Goal: Task Accomplishment & Management: Manage account settings

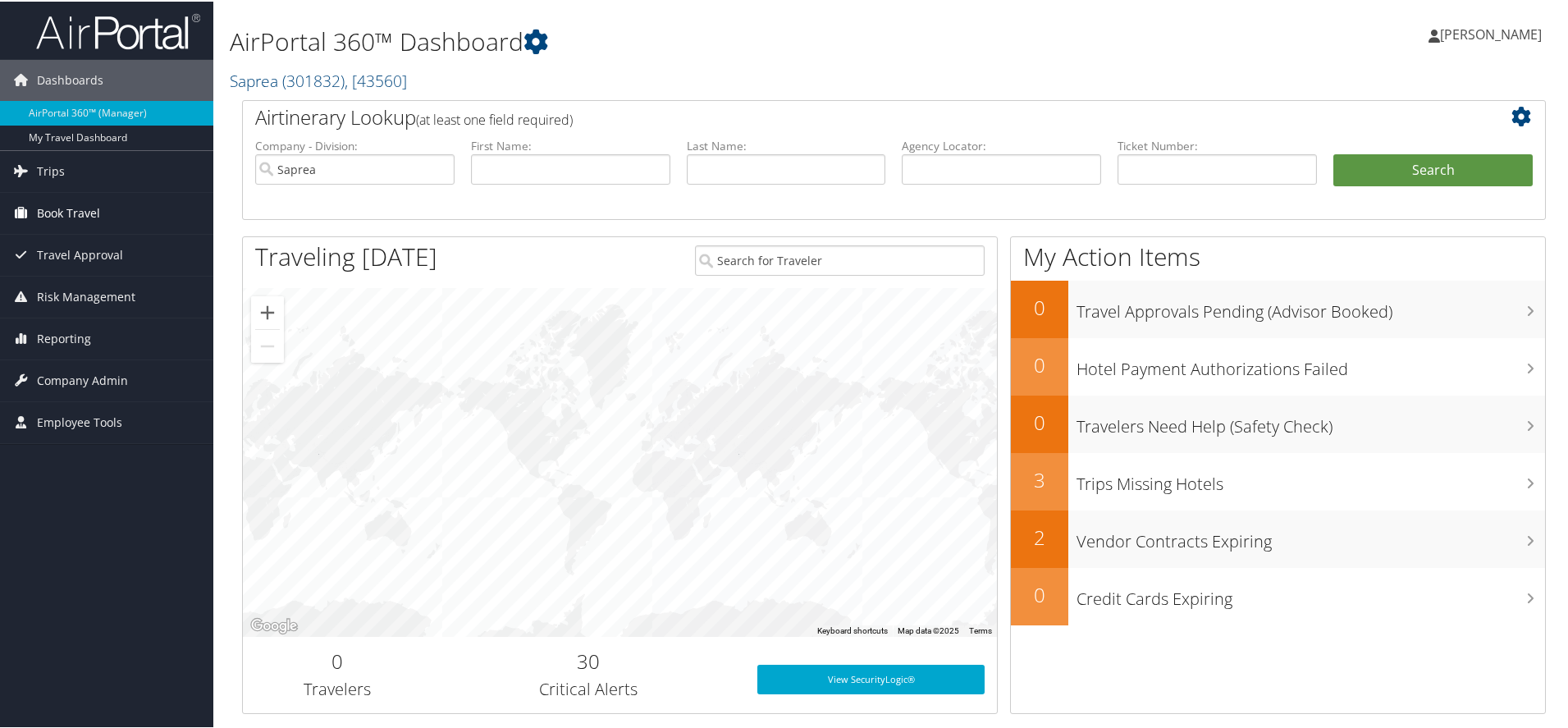
click at [49, 206] on span "Book Travel" at bounding box center [68, 212] width 63 height 41
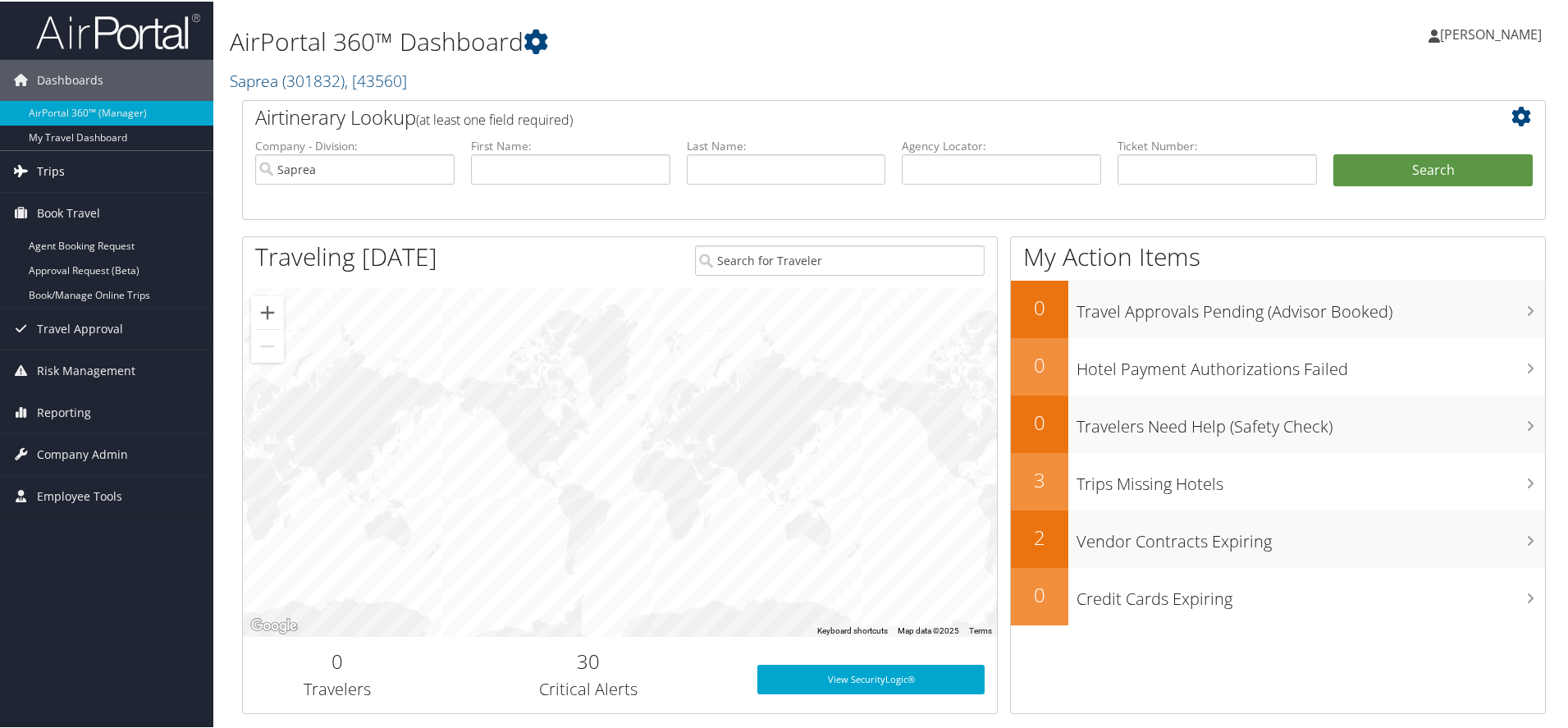
click at [44, 166] on span "Trips" at bounding box center [50, 170] width 28 height 41
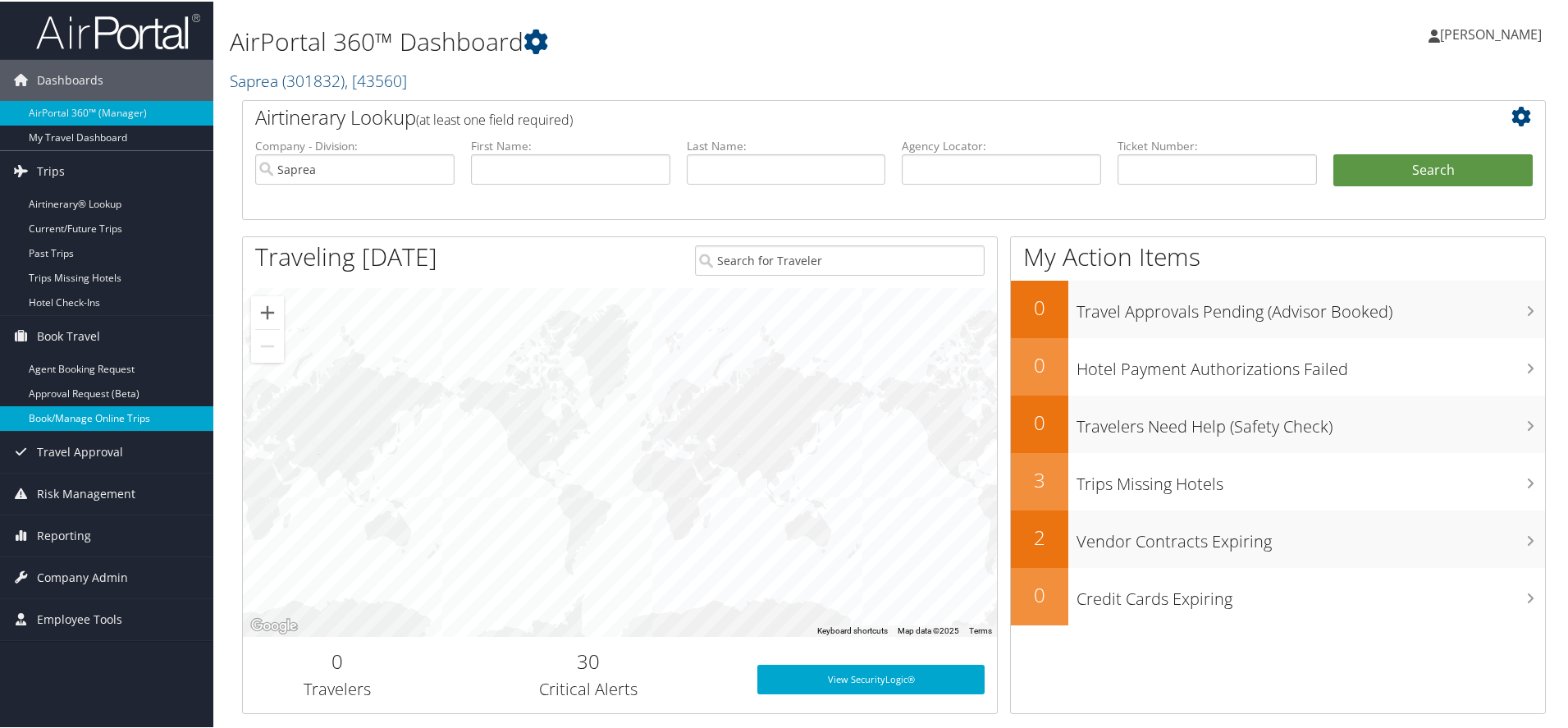
click at [87, 414] on link "Book/Manage Online Trips" at bounding box center [106, 416] width 213 height 25
click at [78, 571] on span "Company Admin" at bounding box center [82, 576] width 91 height 41
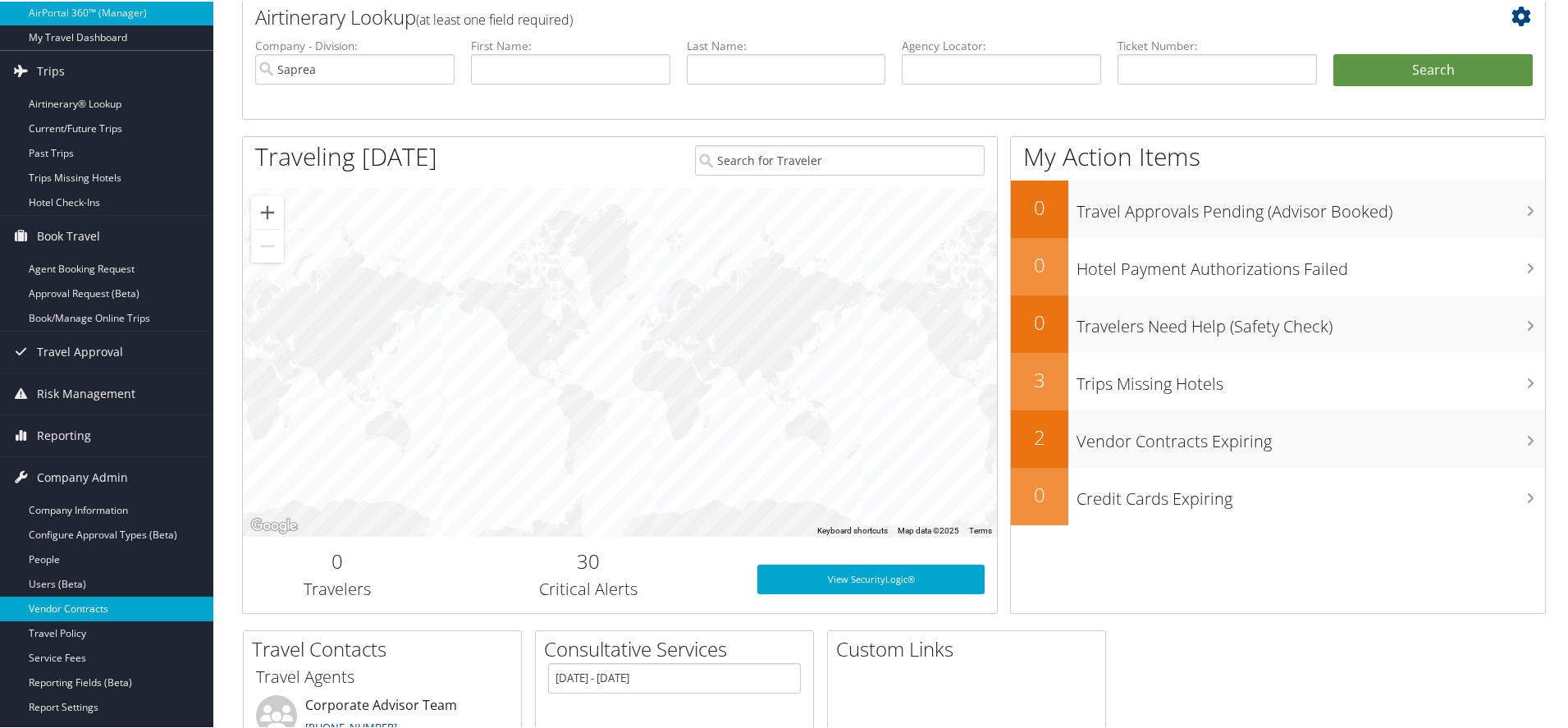
scroll to position [104, 0]
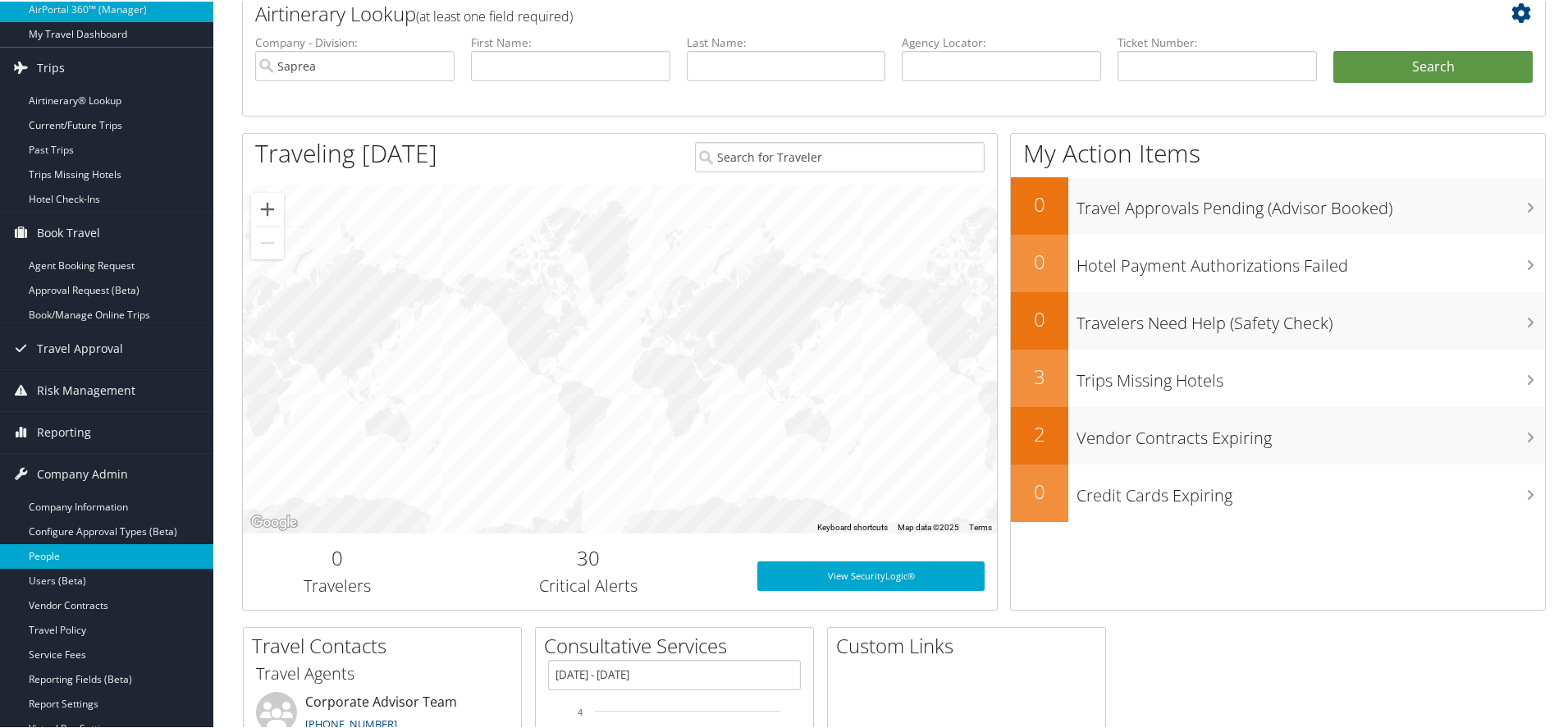
click at [54, 549] on link "People" at bounding box center [106, 555] width 213 height 25
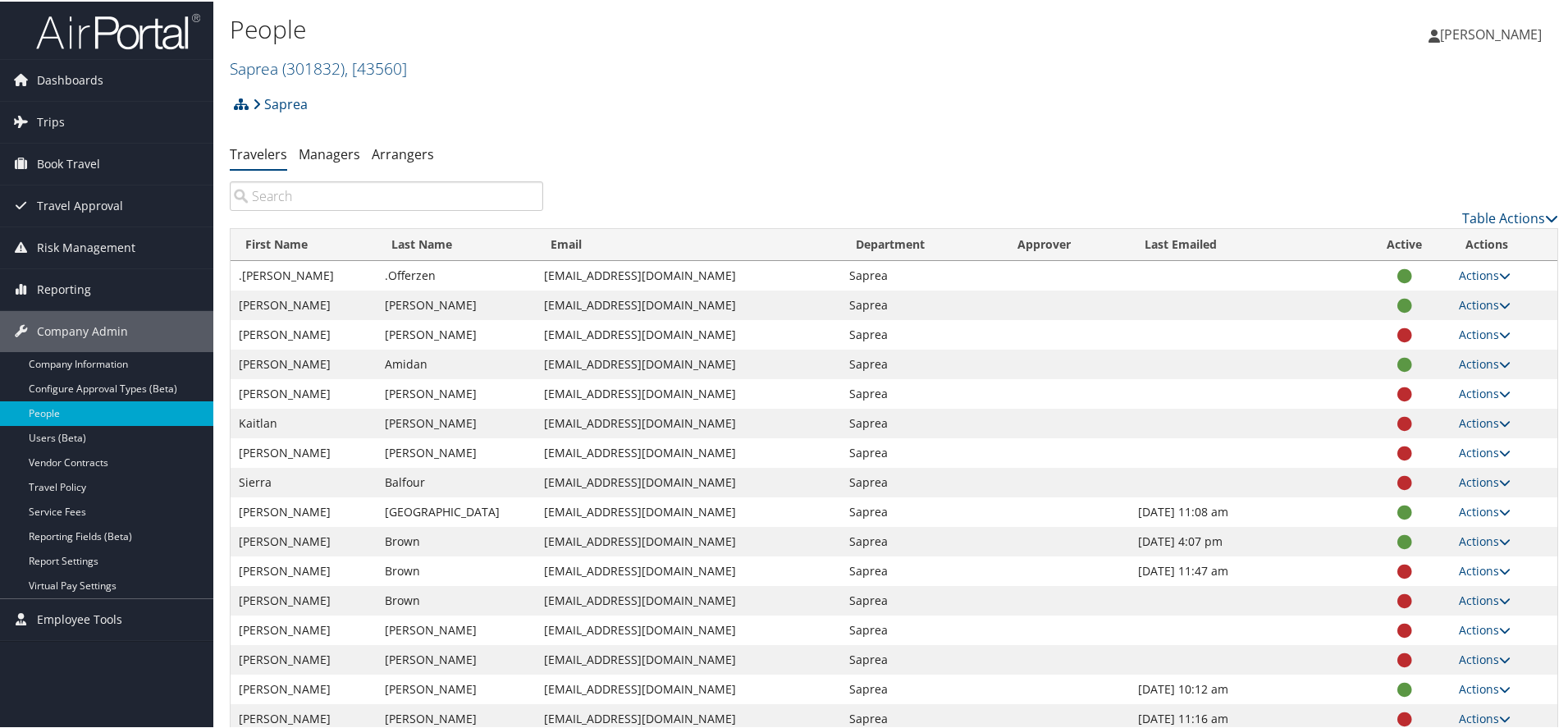
click at [339, 197] on input "search" at bounding box center [386, 195] width 313 height 30
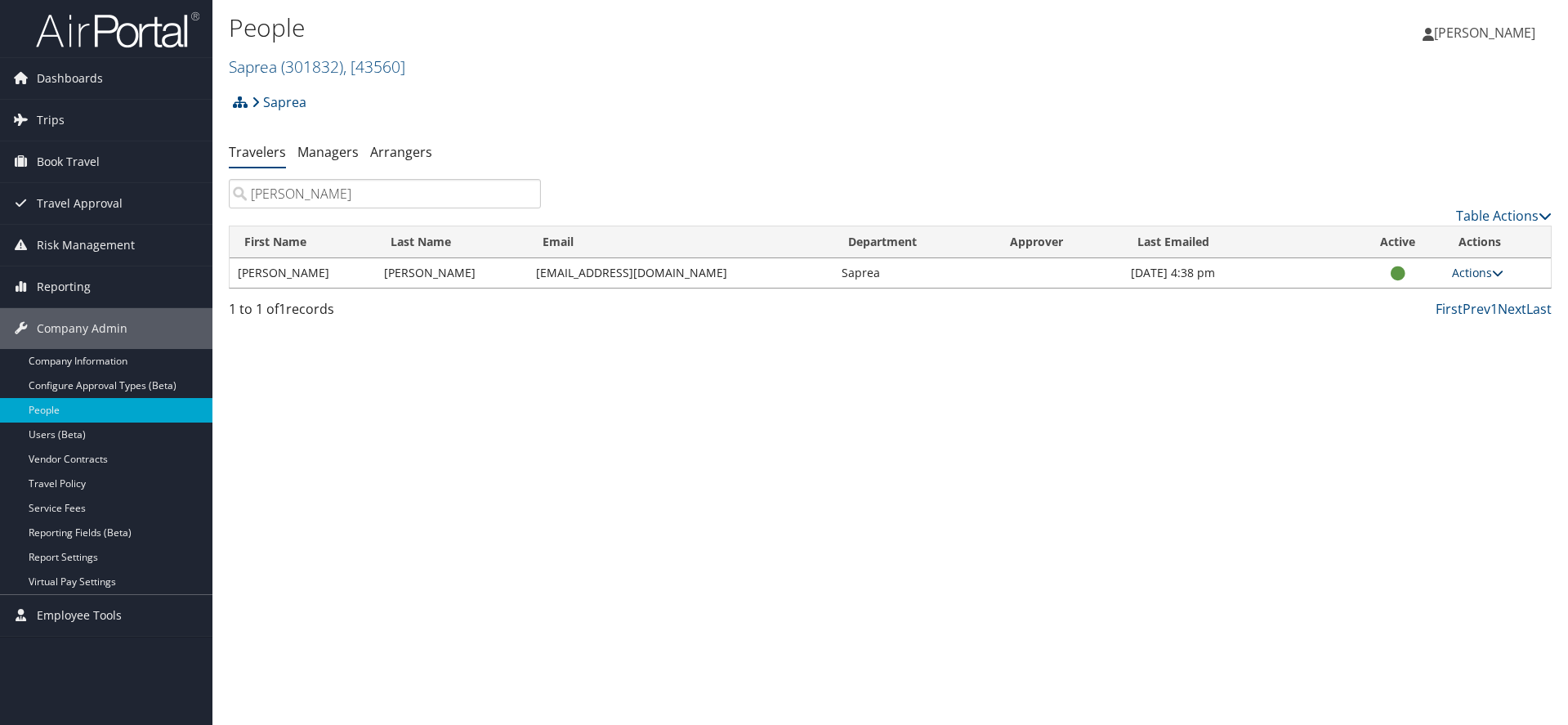
type input "belinda"
click at [1500, 267] on icon at bounding box center [1498, 273] width 12 height 12
click at [1416, 323] on link "View Profile" at bounding box center [1425, 324] width 151 height 28
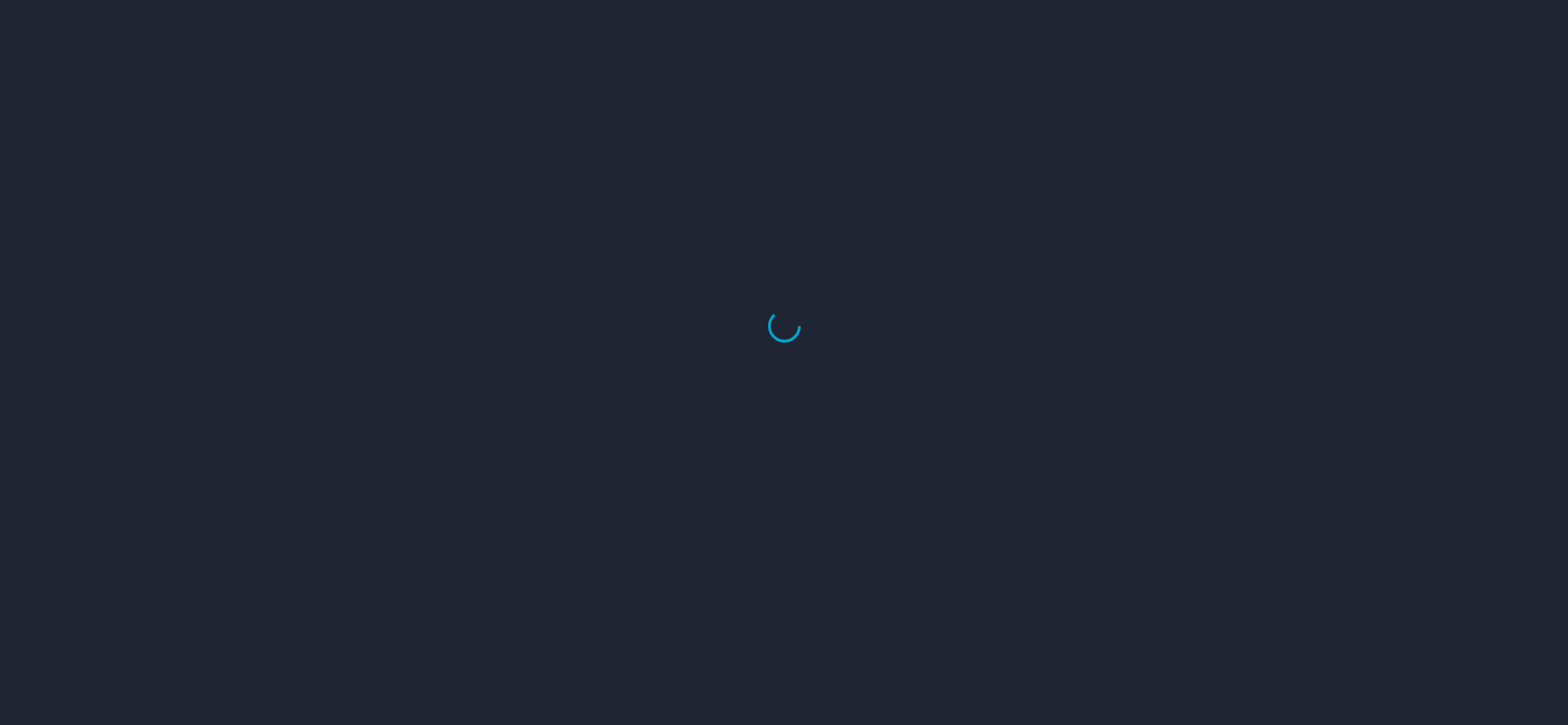
select select "US"
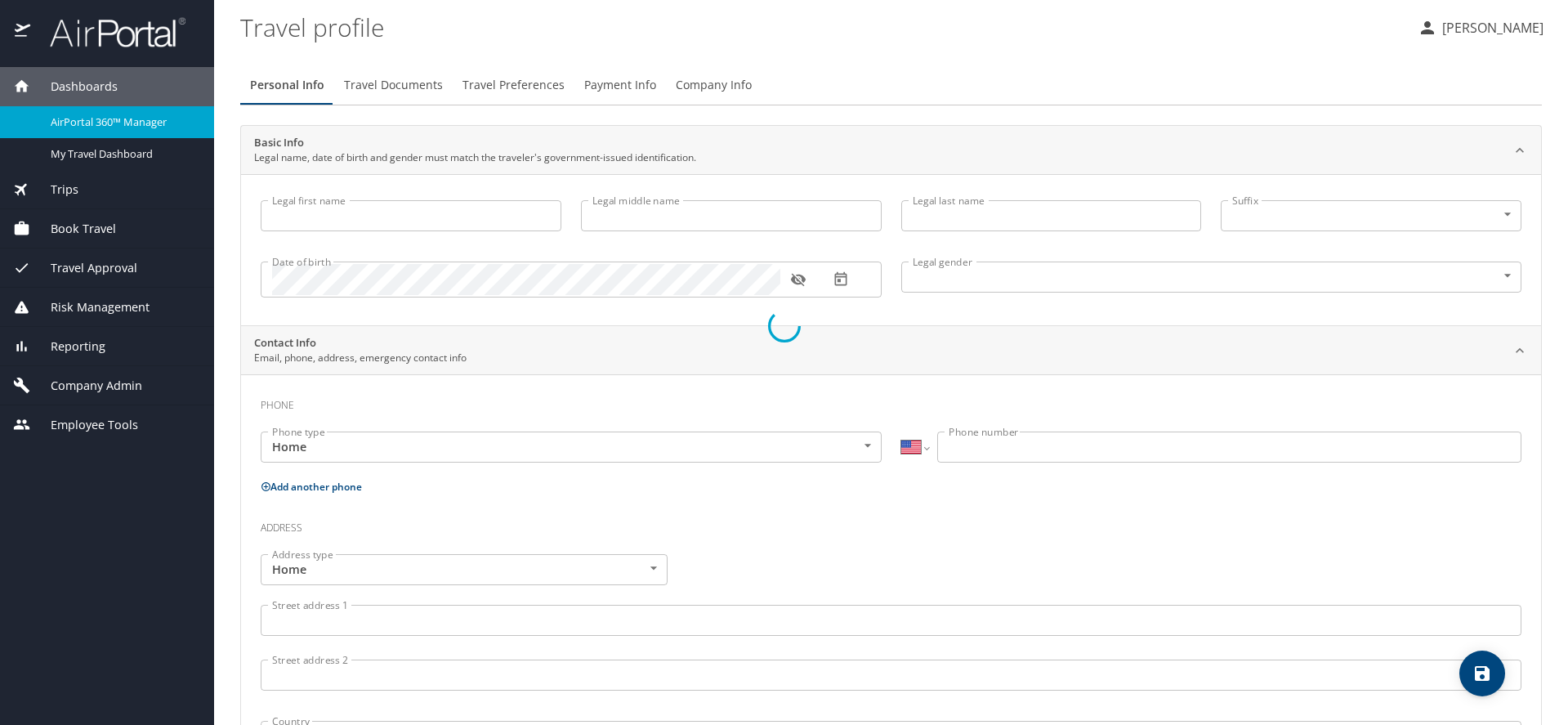
type input "[PERSON_NAME]"
type input "Rosa"
type input "Olsen"
type input "Female"
type input "Janice"
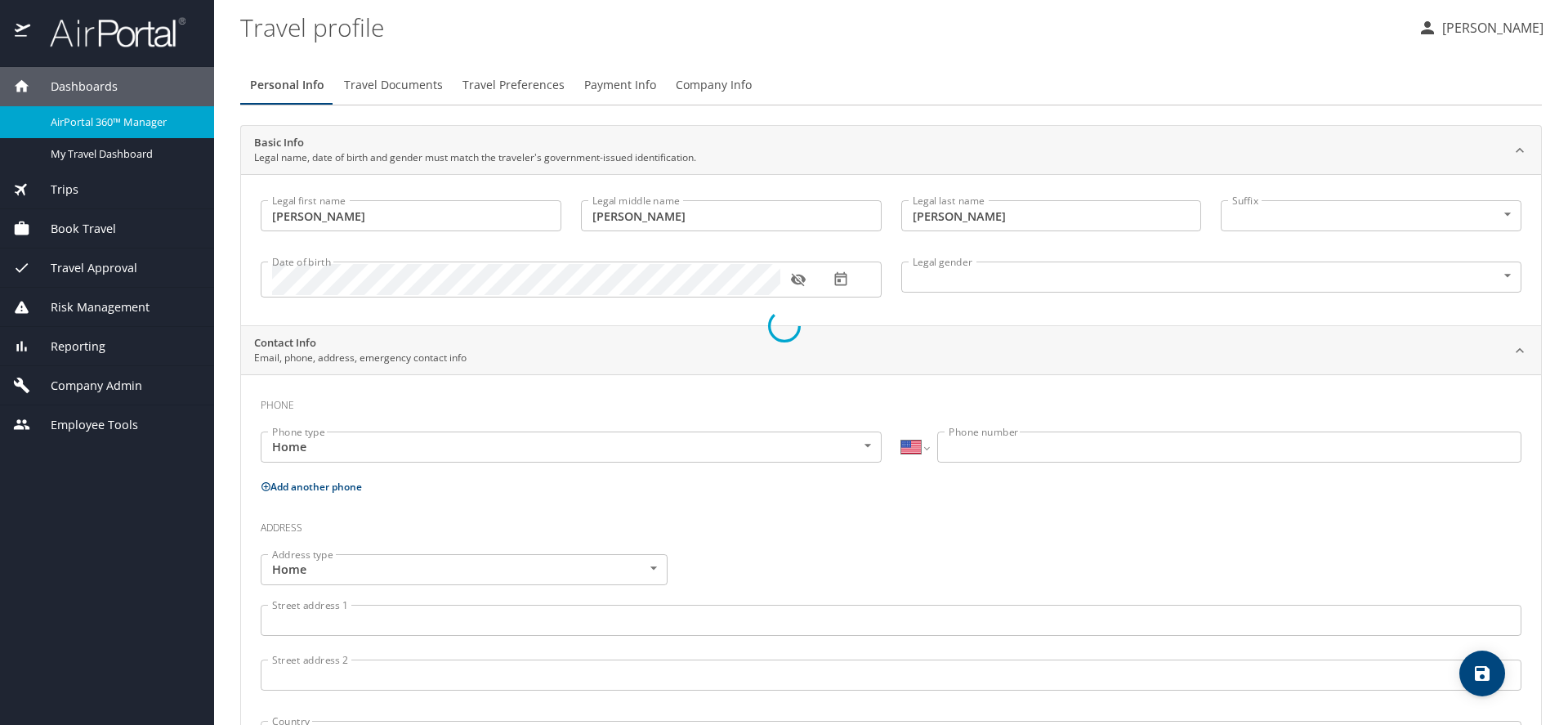
type input "Brown"
select select "AT"
type input "057 521 431"
select select "US"
select select "AT"
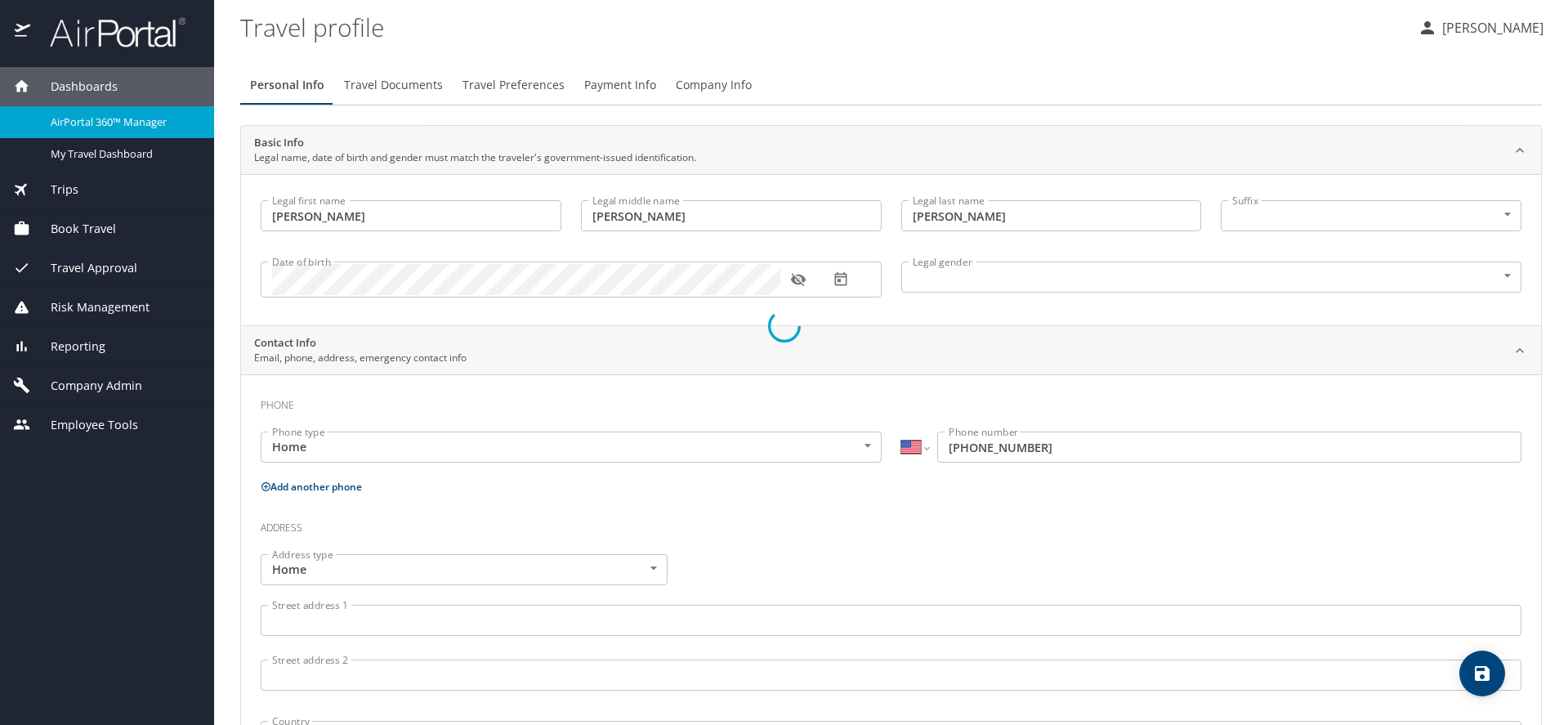
select select "AT"
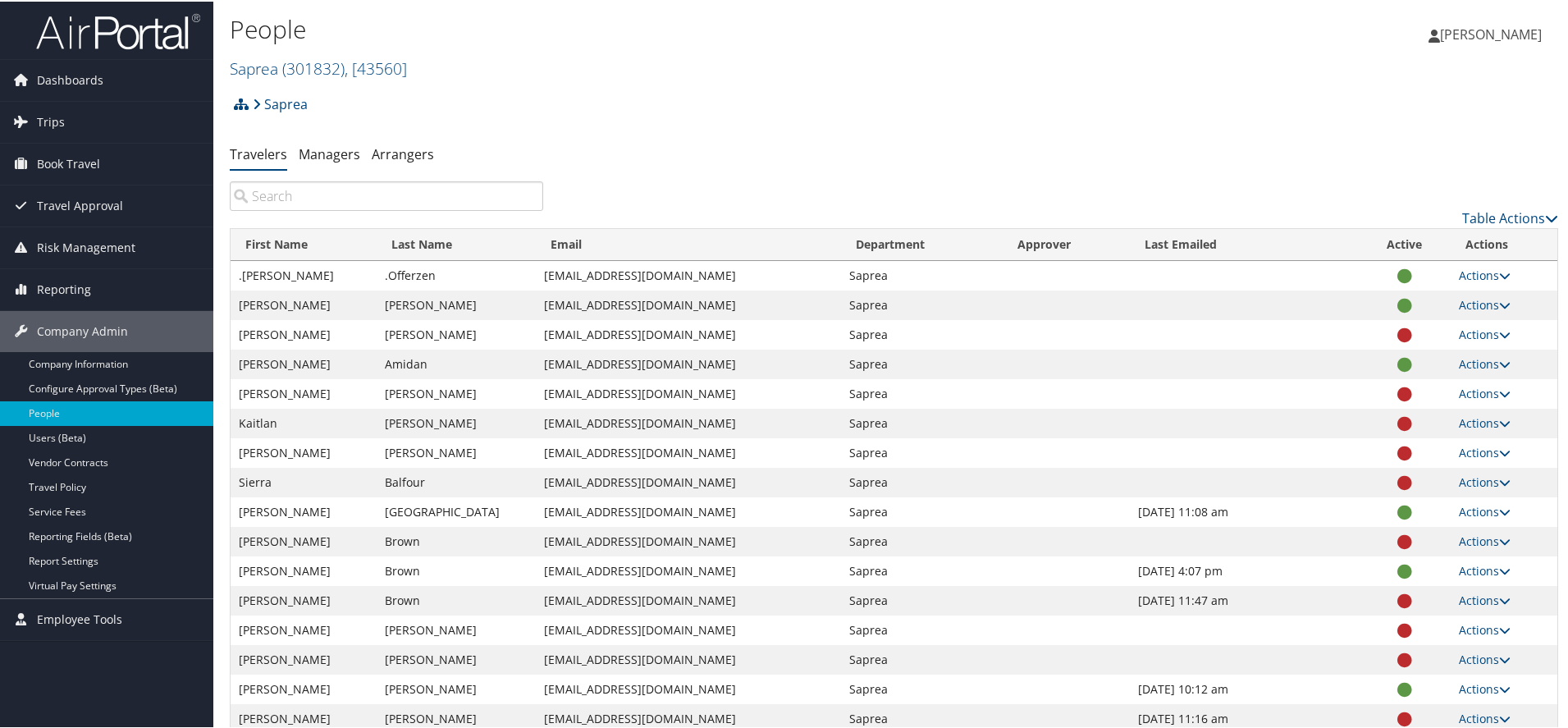
click at [432, 195] on input "search" at bounding box center [386, 195] width 313 height 30
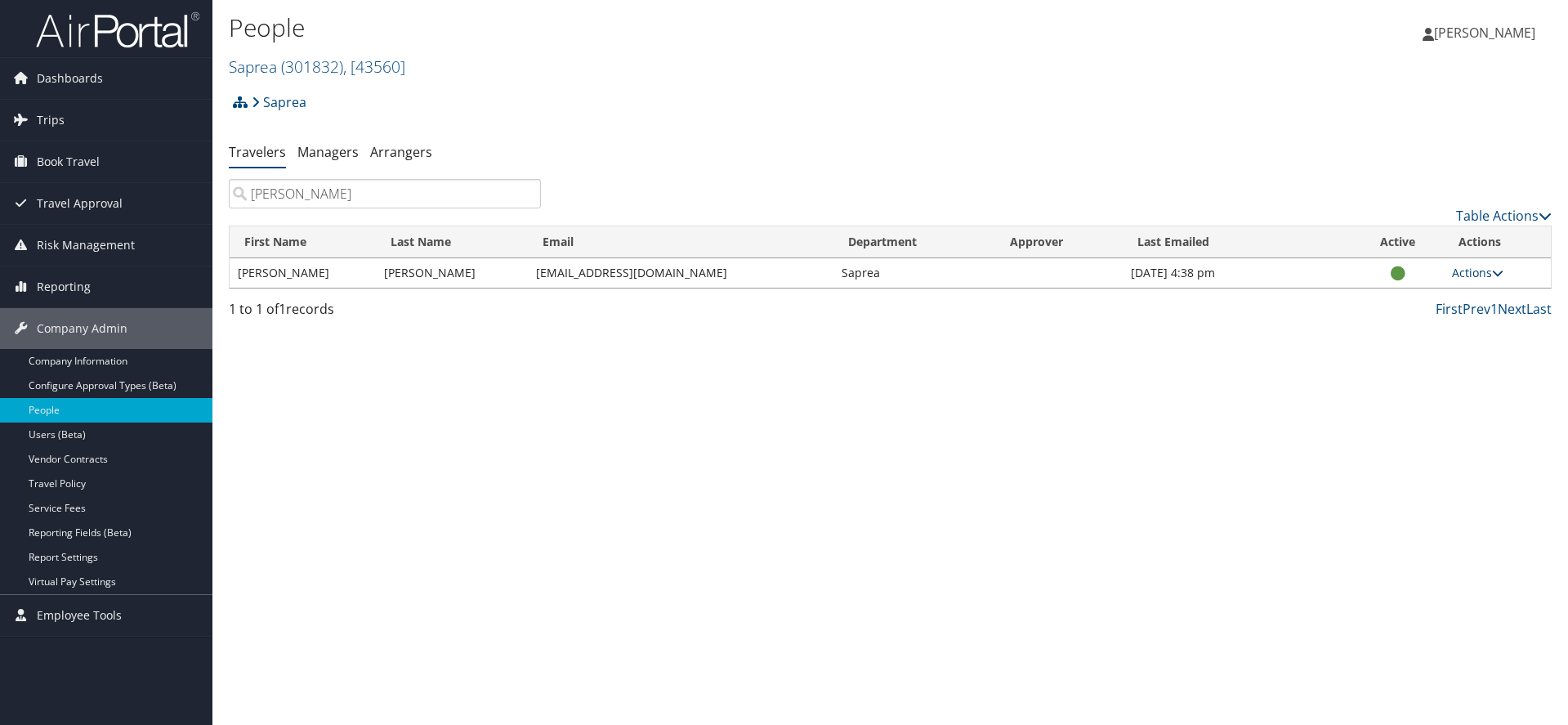
type input "belinda"
click at [1500, 273] on icon at bounding box center [1498, 273] width 12 height 12
click at [1433, 297] on link "User Settings" at bounding box center [1425, 296] width 151 height 28
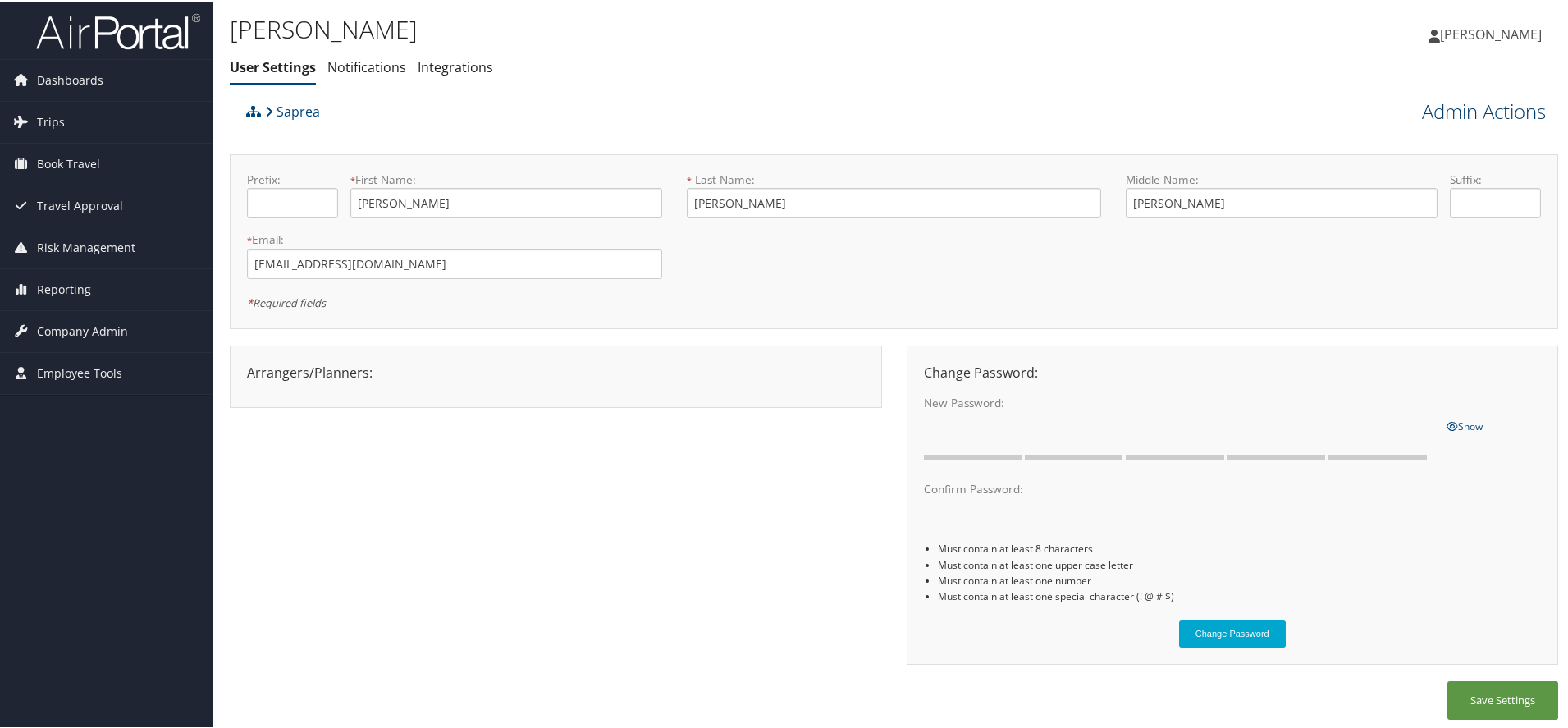
click at [1475, 115] on link "Admin Actions" at bounding box center [1484, 110] width 124 height 28
click at [1390, 208] on link "Manage Travelers" at bounding box center [1435, 211] width 216 height 28
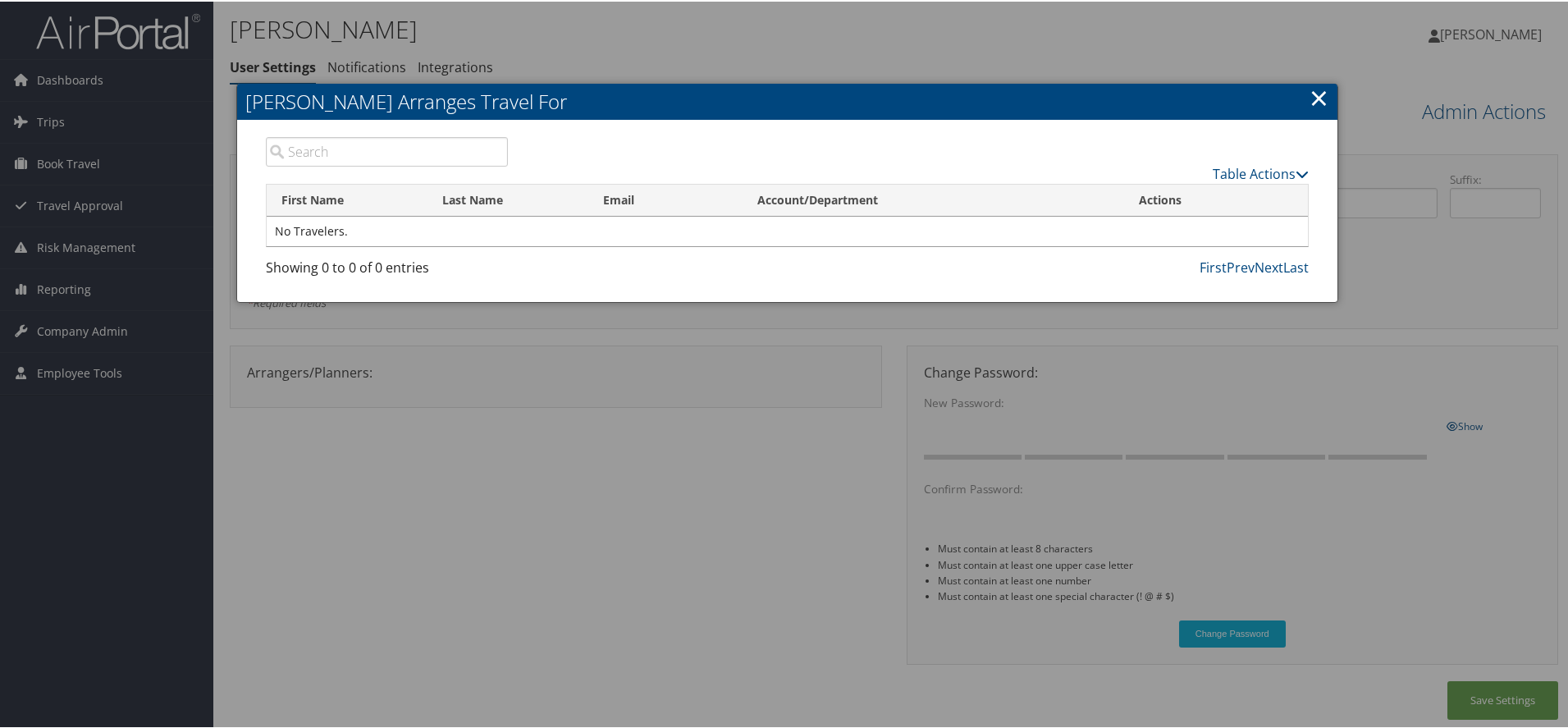
click at [1315, 106] on link "×" at bounding box center [1319, 96] width 19 height 33
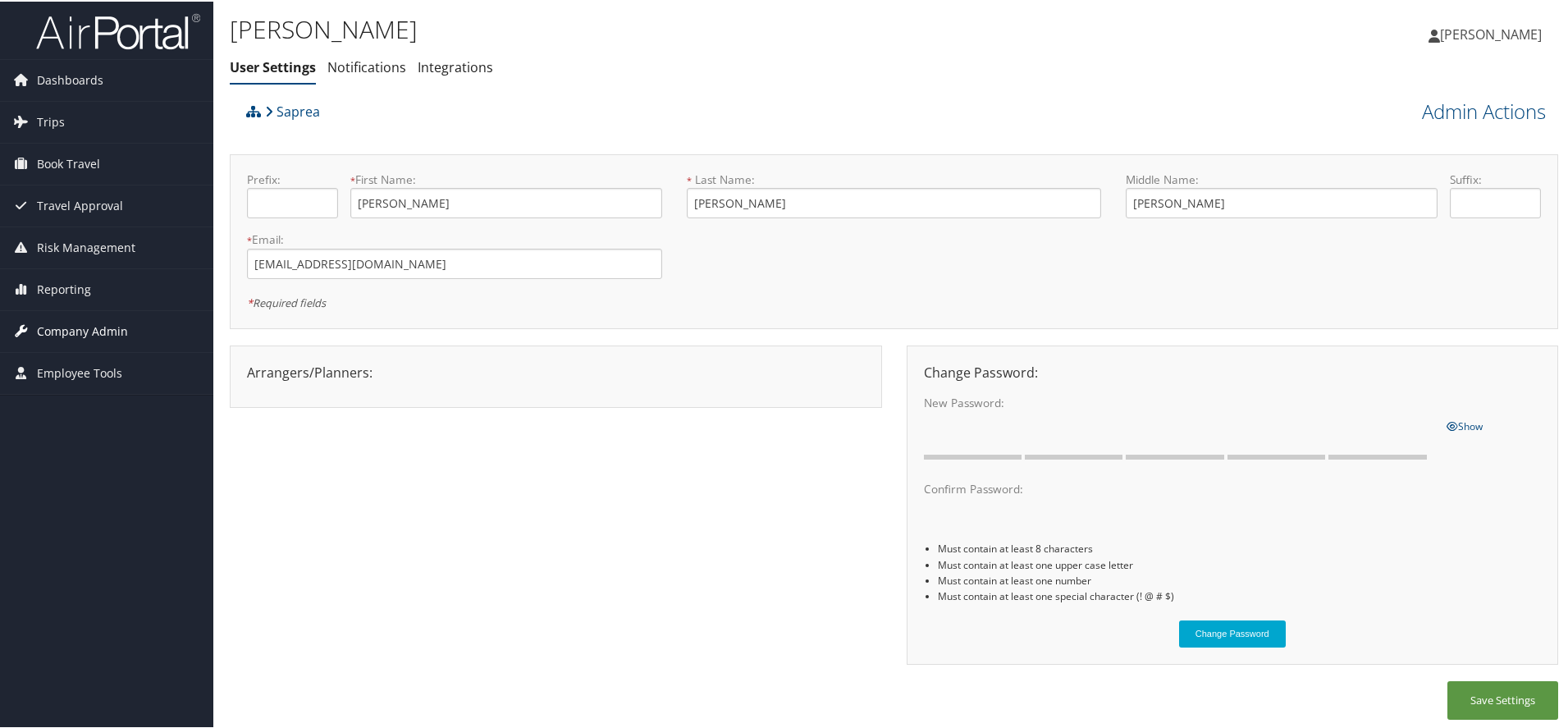
click at [90, 324] on span "Company Admin" at bounding box center [82, 330] width 91 height 41
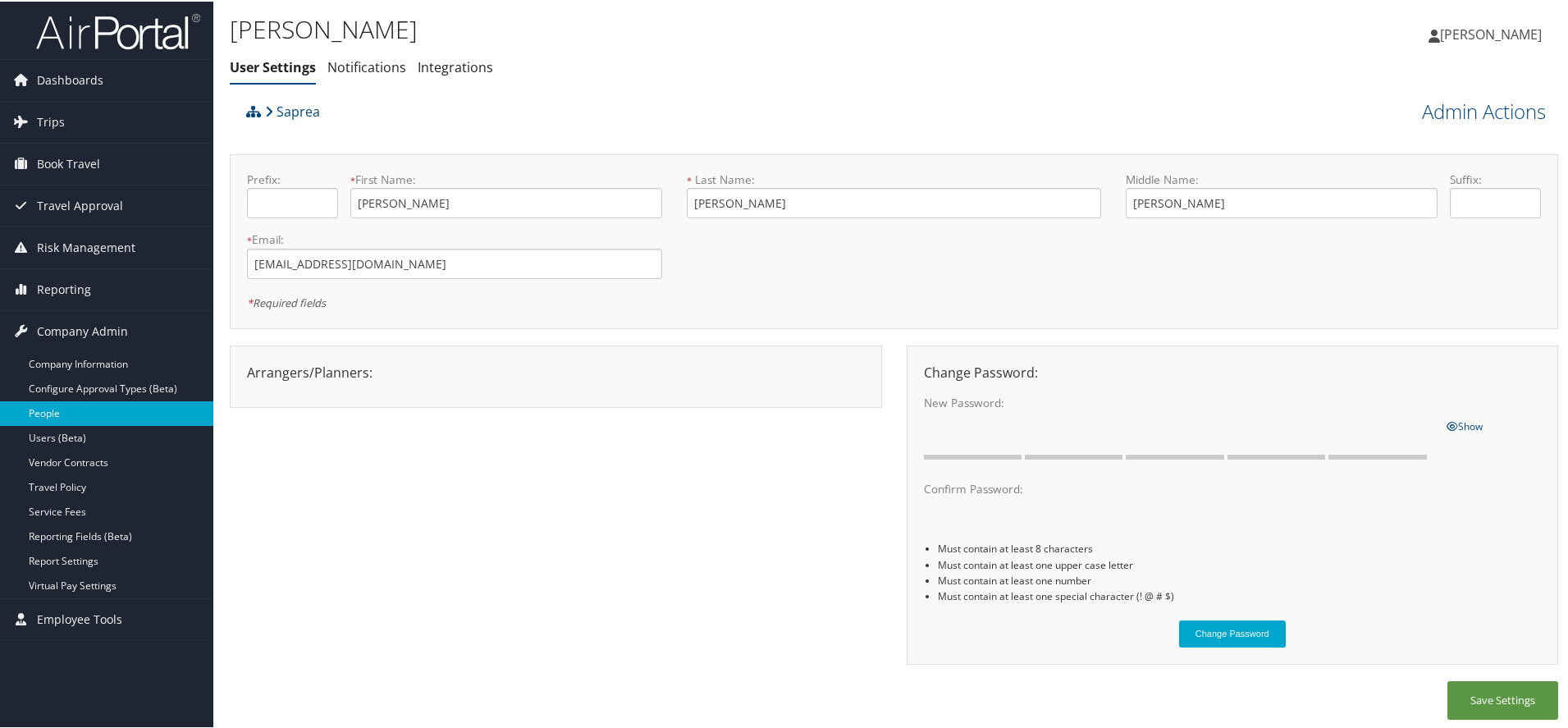
click at [43, 404] on link "People" at bounding box center [106, 411] width 213 height 25
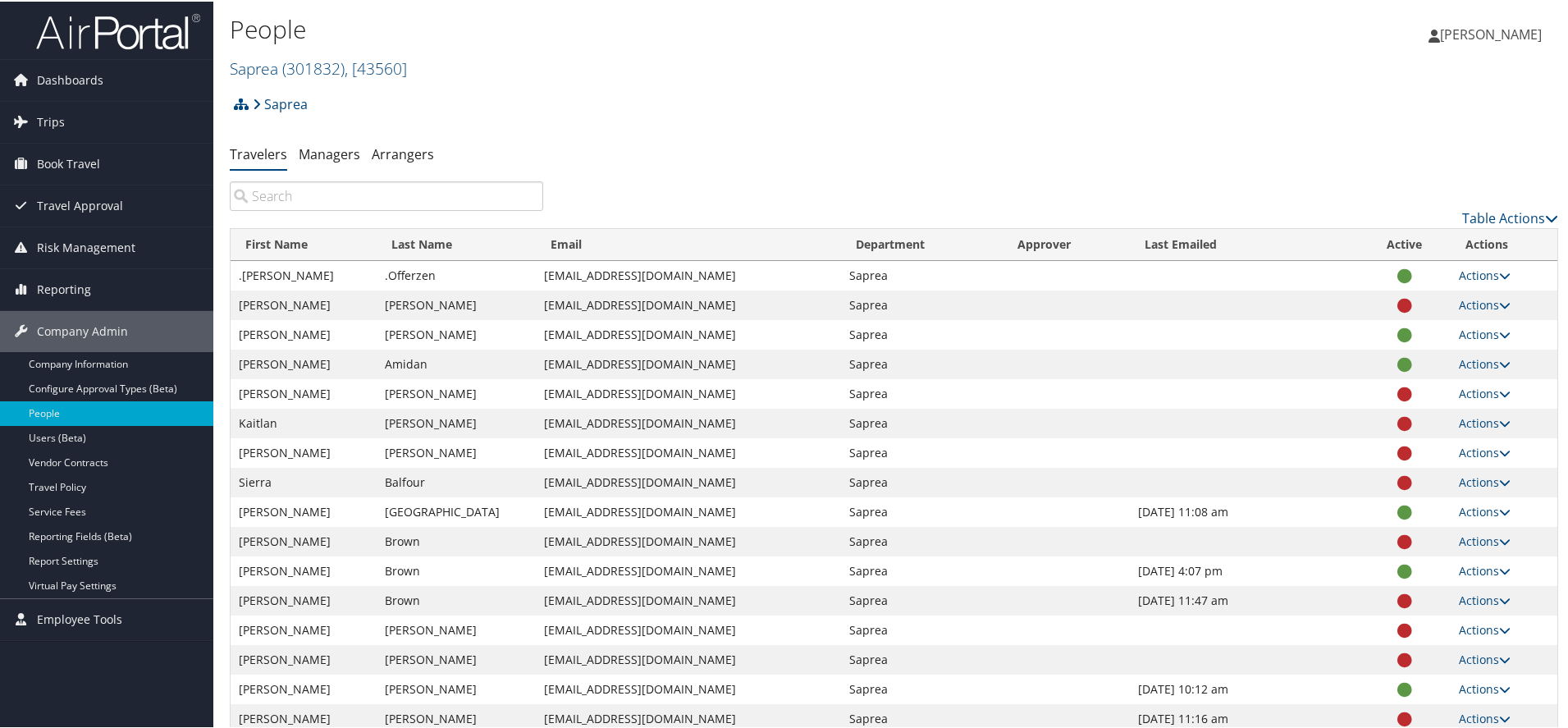
click at [354, 204] on input "search" at bounding box center [386, 195] width 313 height 30
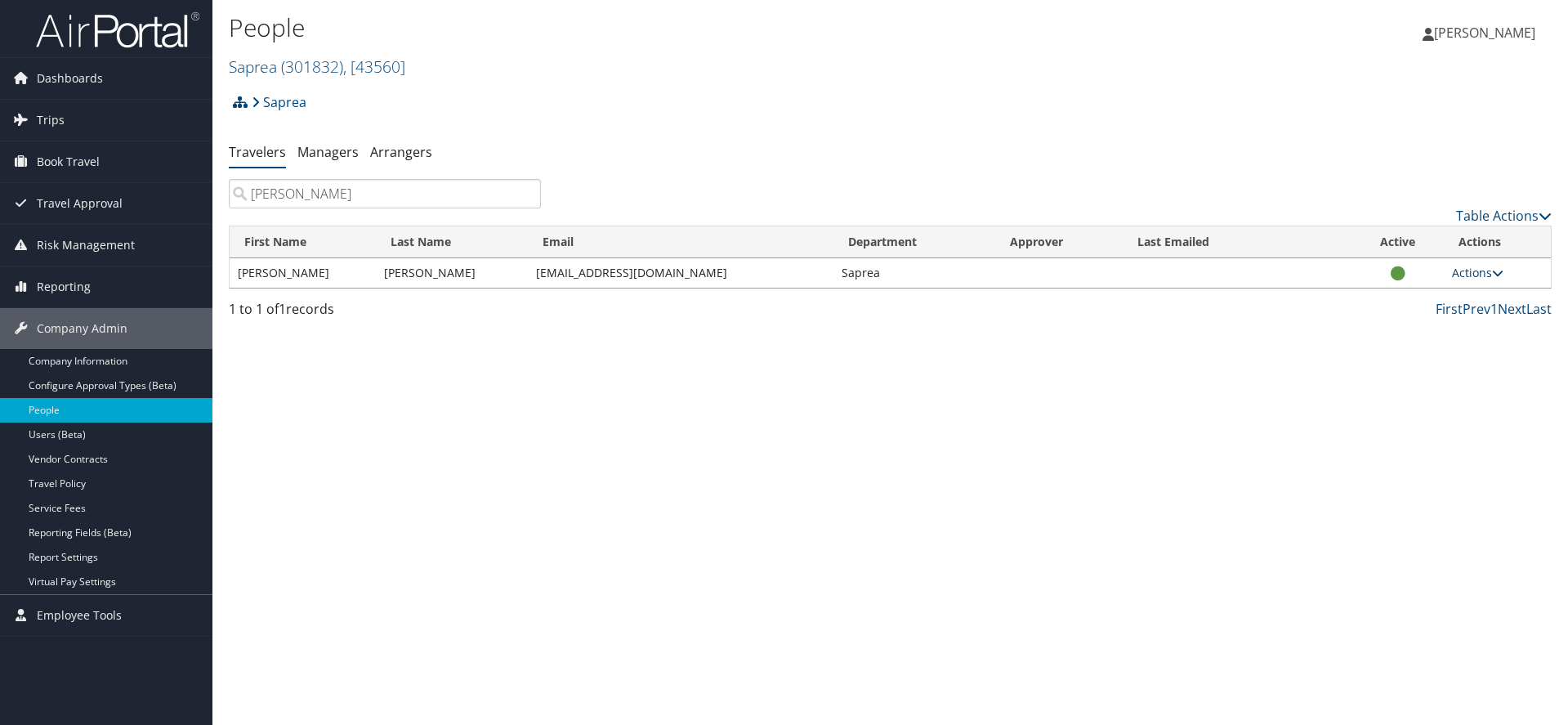
type input "matthew"
click at [1481, 272] on link "Actions" at bounding box center [1478, 272] width 52 height 15
click at [1419, 300] on link "User Settings" at bounding box center [1425, 296] width 151 height 28
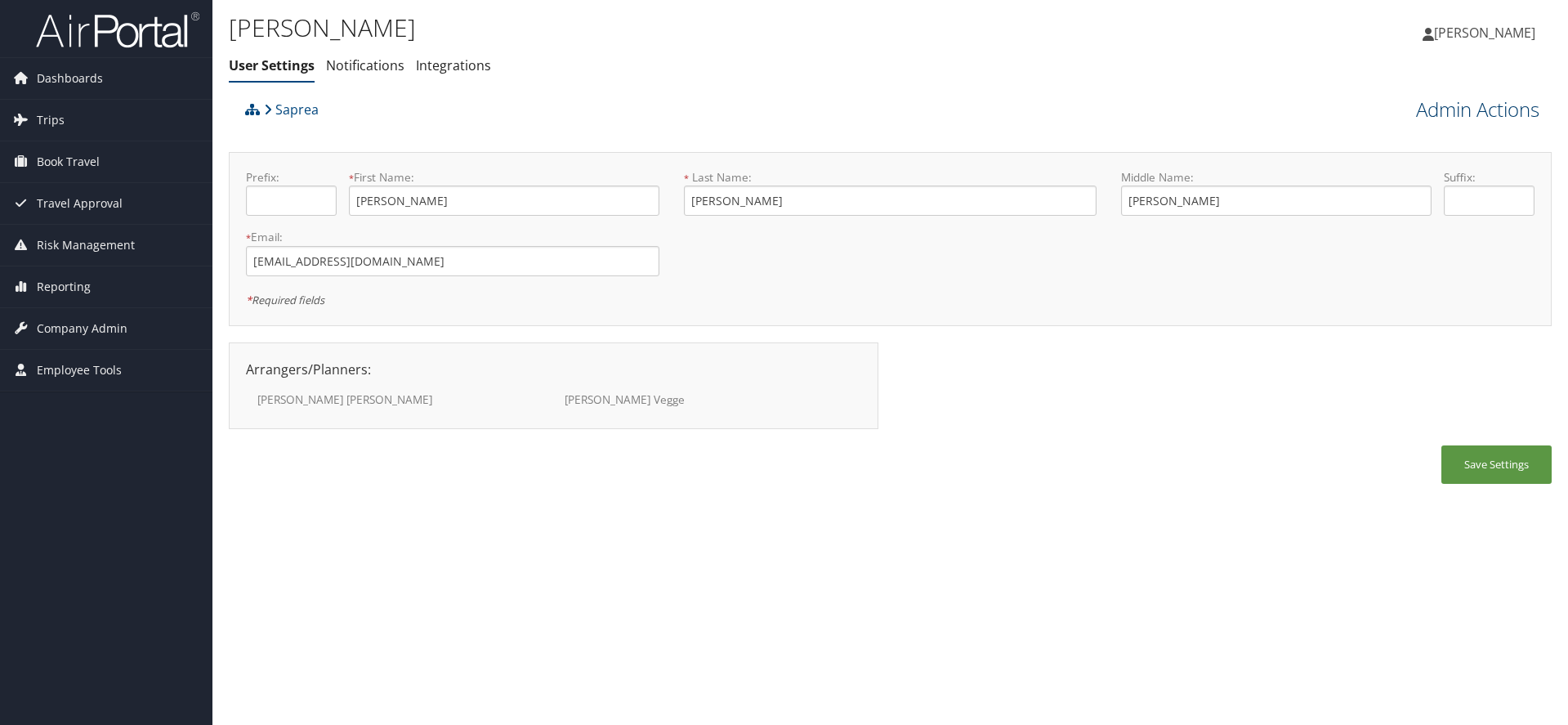
click at [1430, 96] on link "Admin Actions" at bounding box center [1478, 109] width 123 height 28
click at [1380, 244] on link "Manage Travelers" at bounding box center [1431, 238] width 215 height 28
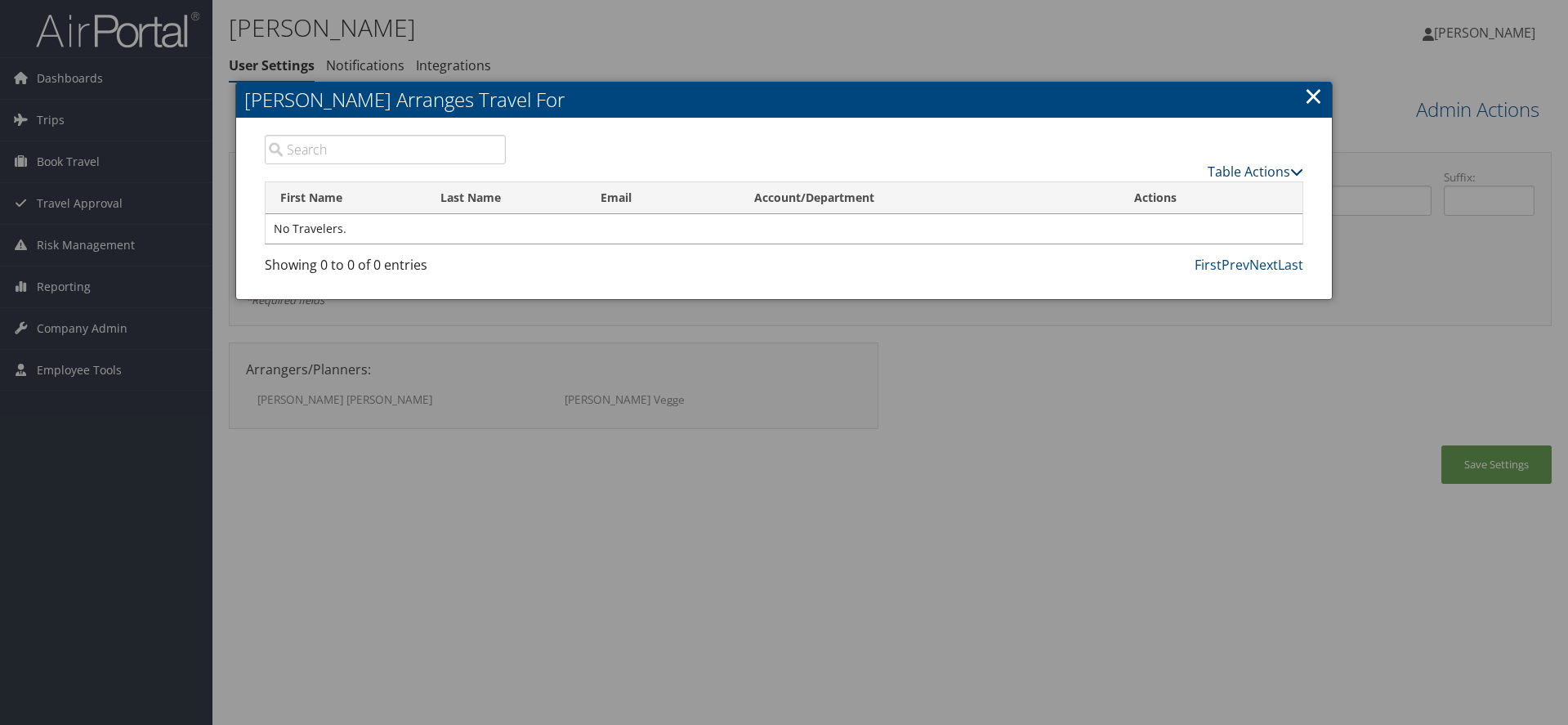
click at [1284, 169] on link "Table Actions" at bounding box center [1255, 171] width 96 height 18
click at [1315, 100] on link "×" at bounding box center [1313, 96] width 19 height 33
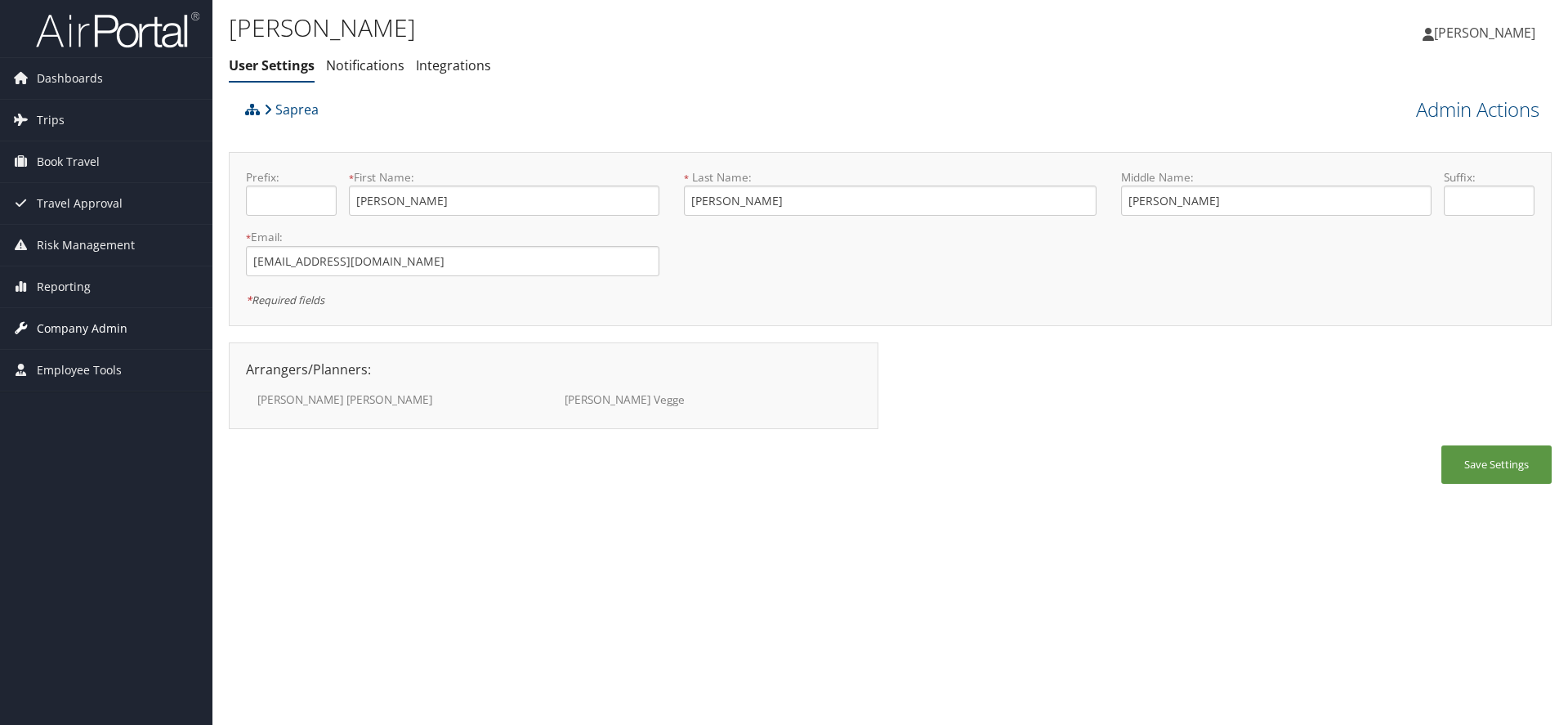
click at [84, 332] on span "Company Admin" at bounding box center [81, 328] width 90 height 41
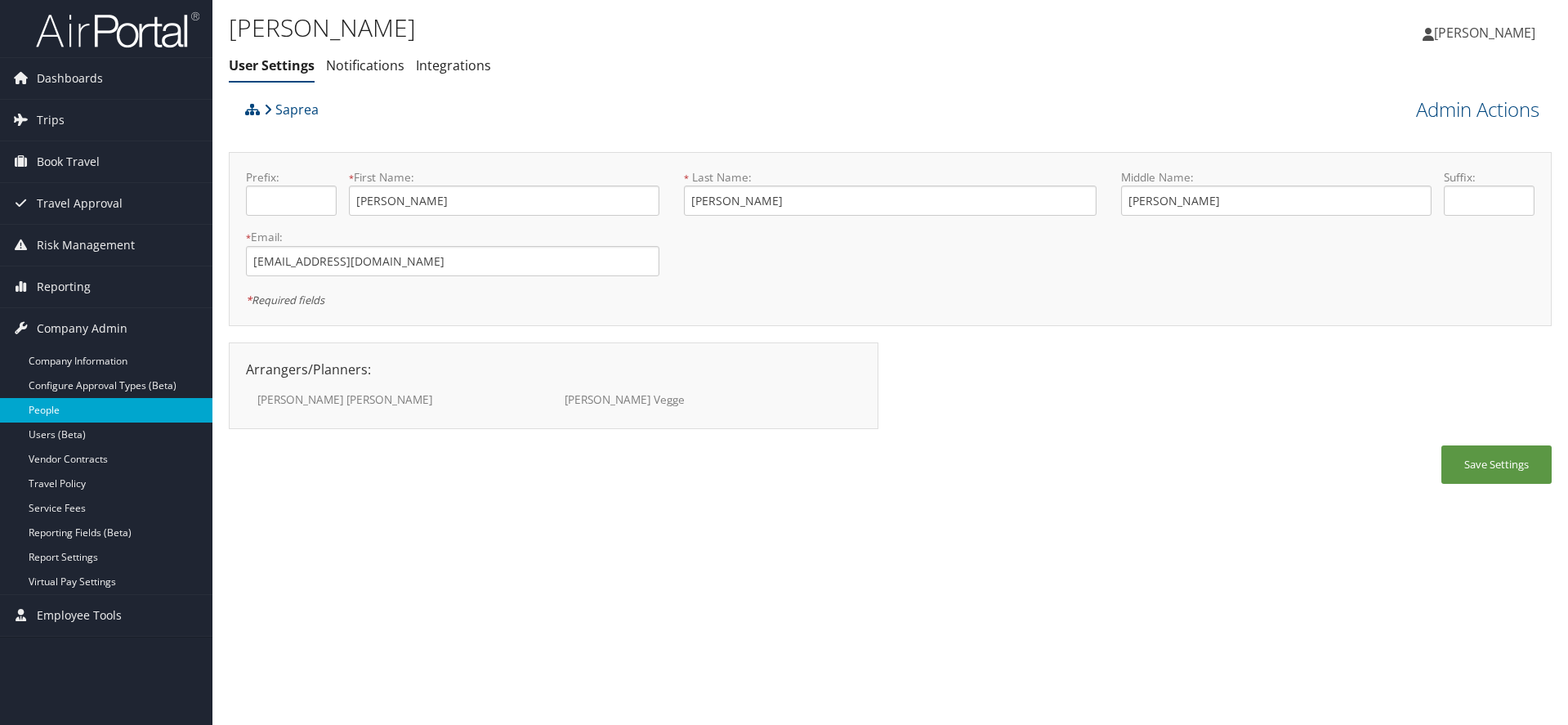
click at [50, 404] on link "People" at bounding box center [106, 409] width 212 height 25
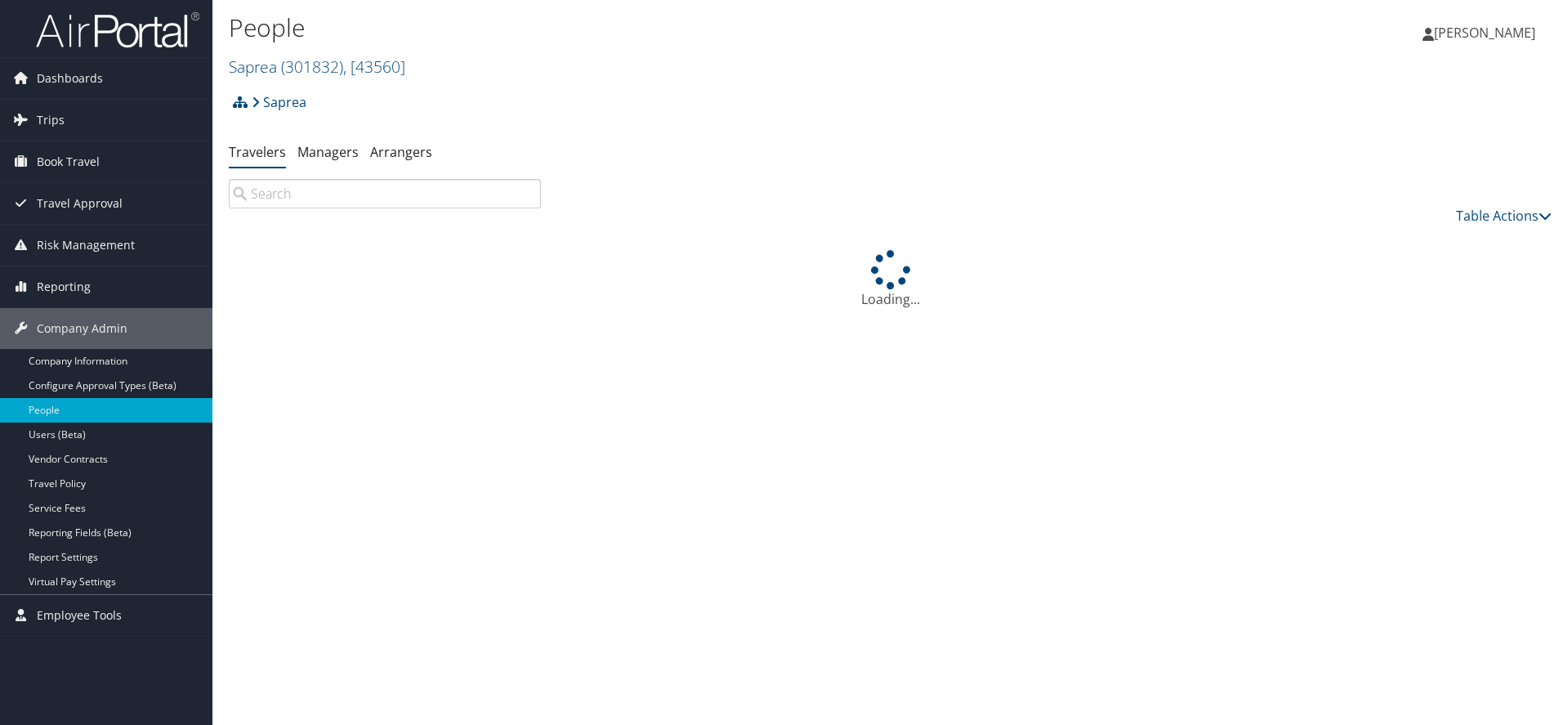
click at [394, 190] on input "search" at bounding box center [384, 194] width 312 height 30
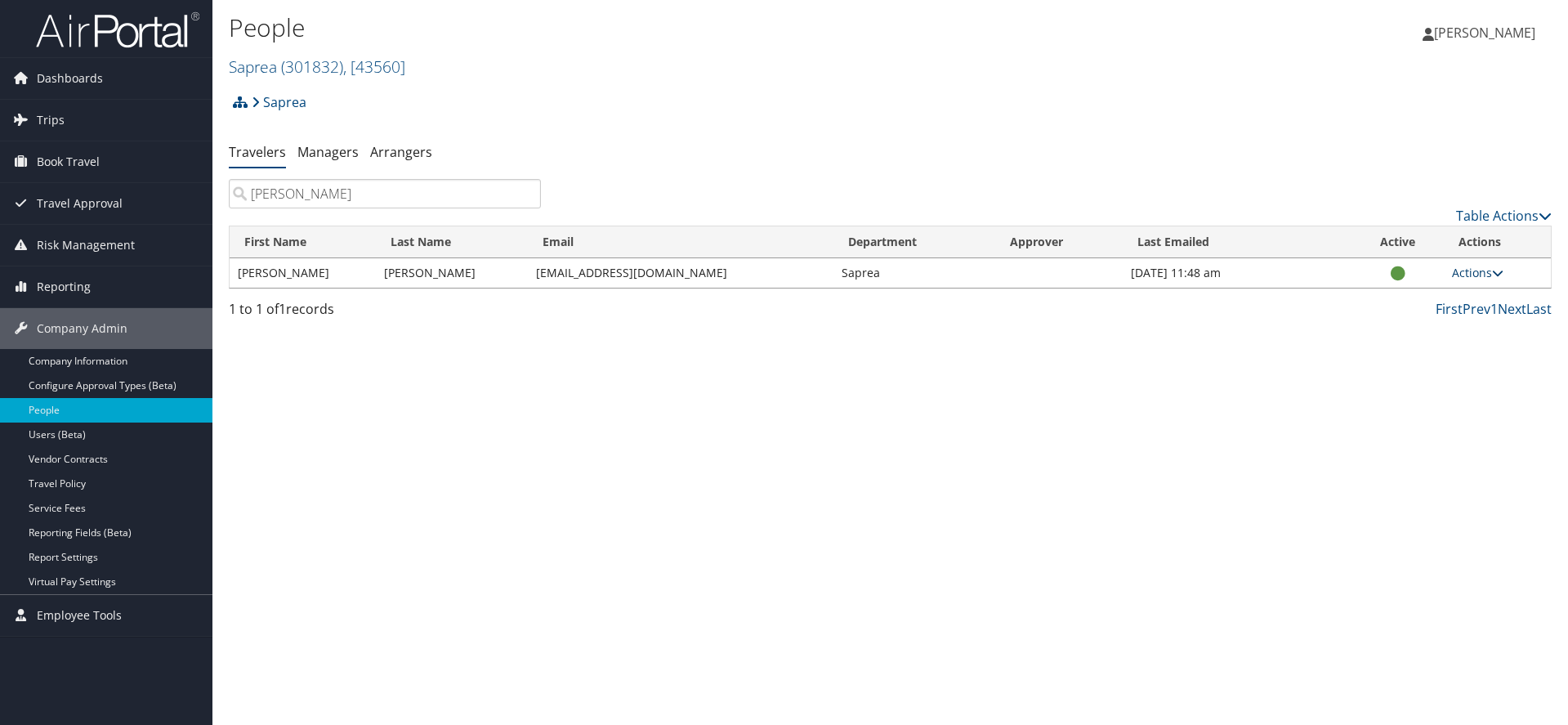
type input "[PERSON_NAME]"
click at [1496, 273] on icon at bounding box center [1498, 273] width 12 height 12
click at [1388, 270] on td at bounding box center [1397, 272] width 92 height 30
click at [1397, 274] on icon at bounding box center [1397, 274] width 14 height 1
click at [1487, 272] on link "Actions" at bounding box center [1478, 272] width 52 height 15
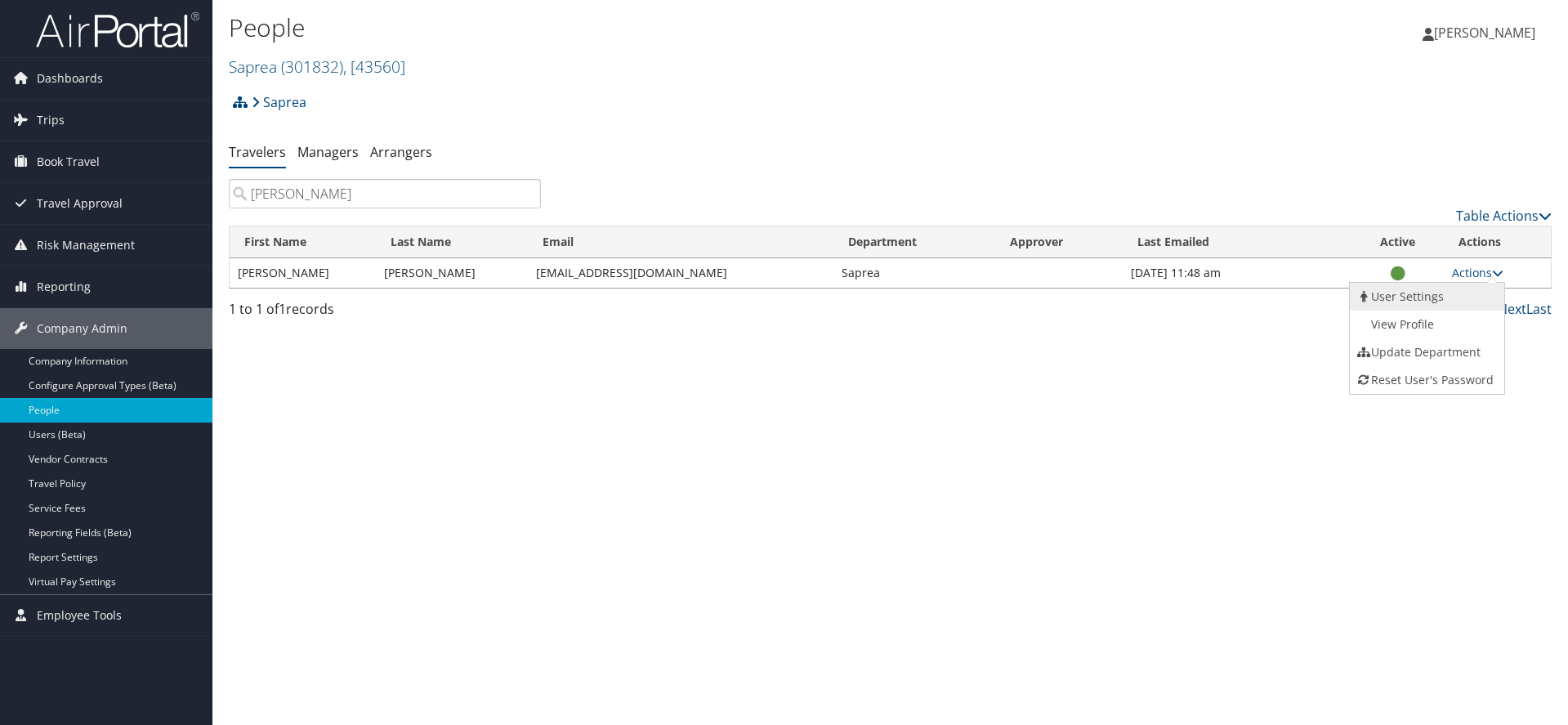
click at [1421, 300] on link "User Settings" at bounding box center [1425, 296] width 151 height 28
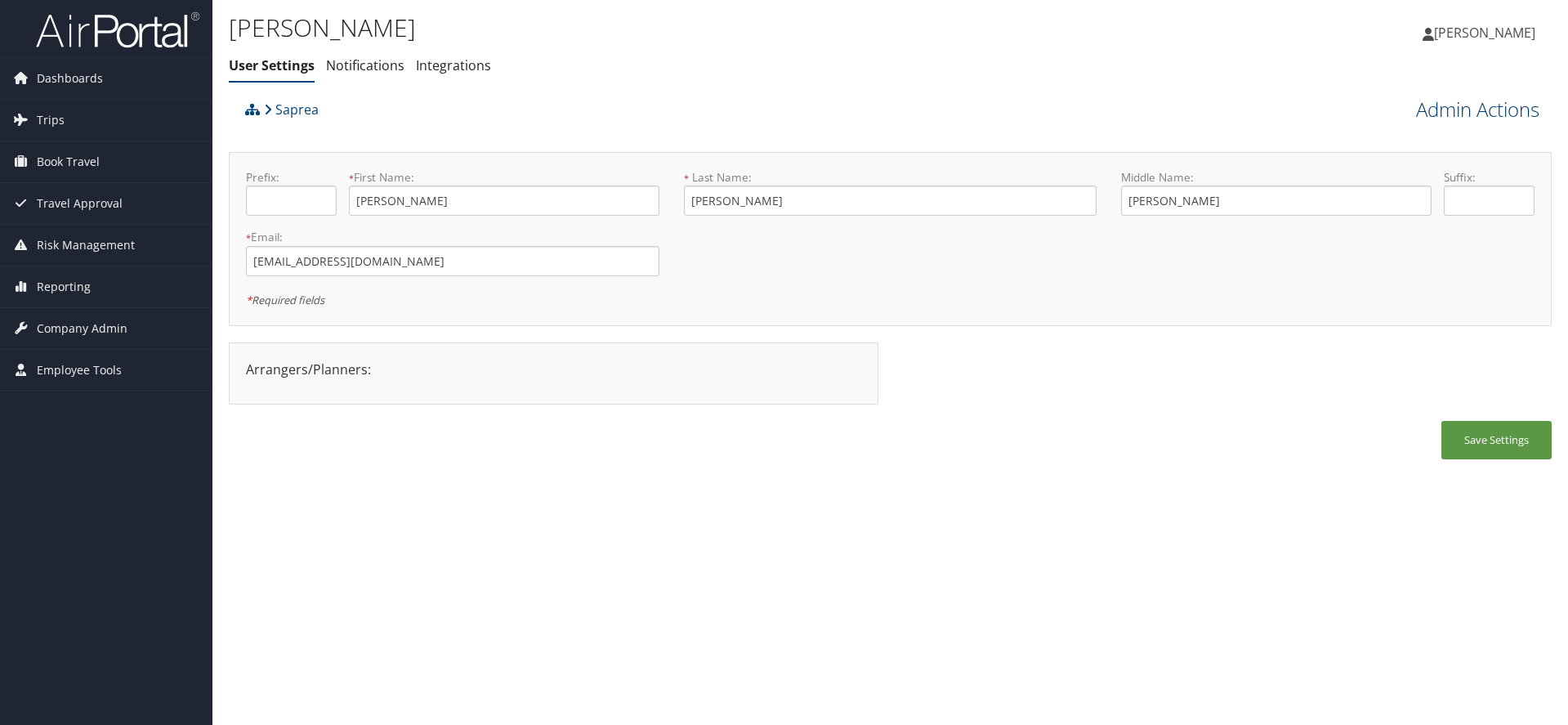
click at [1464, 104] on link "Admin Actions" at bounding box center [1478, 109] width 123 height 28
click at [365, 66] on link "Notifications" at bounding box center [365, 65] width 79 height 18
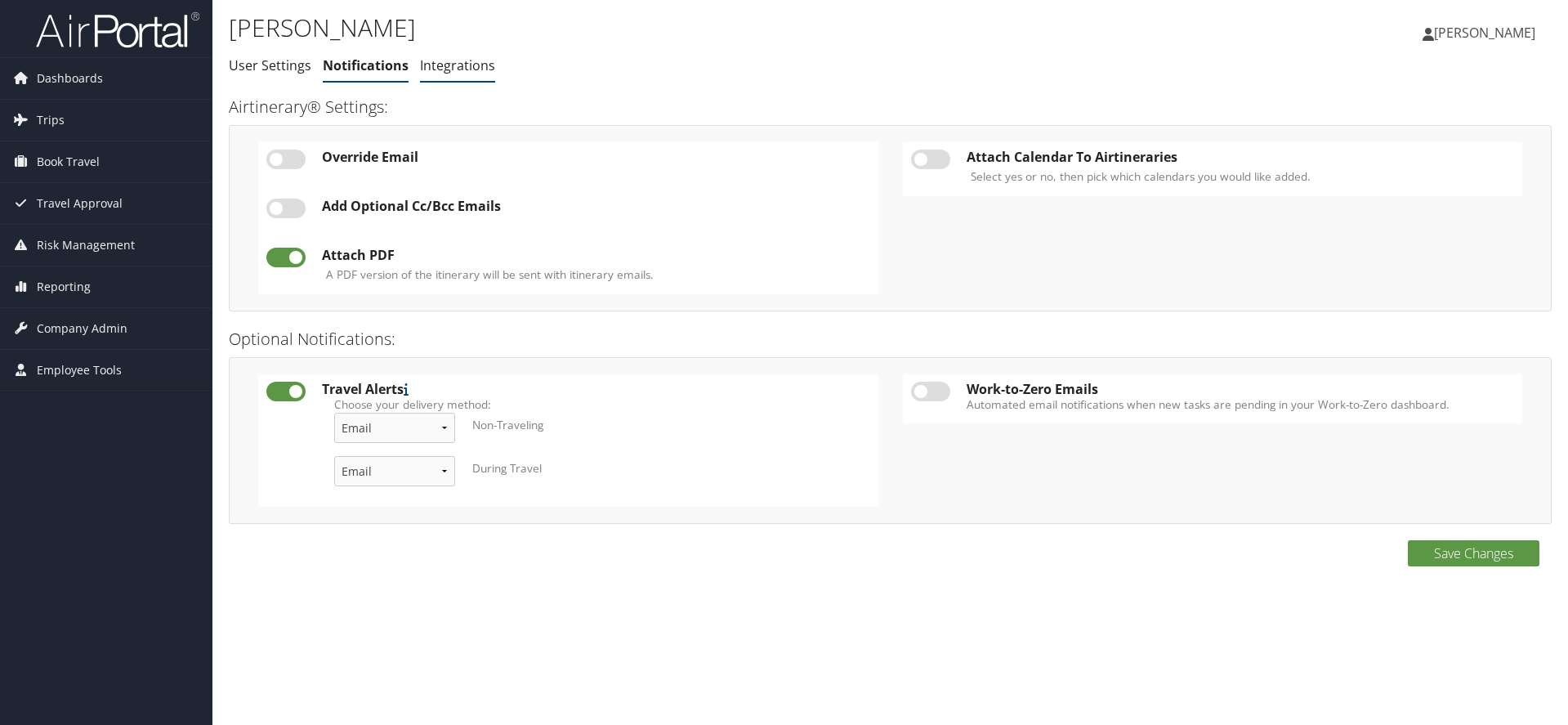
click at [466, 65] on link "Integrations" at bounding box center [458, 65] width 75 height 18
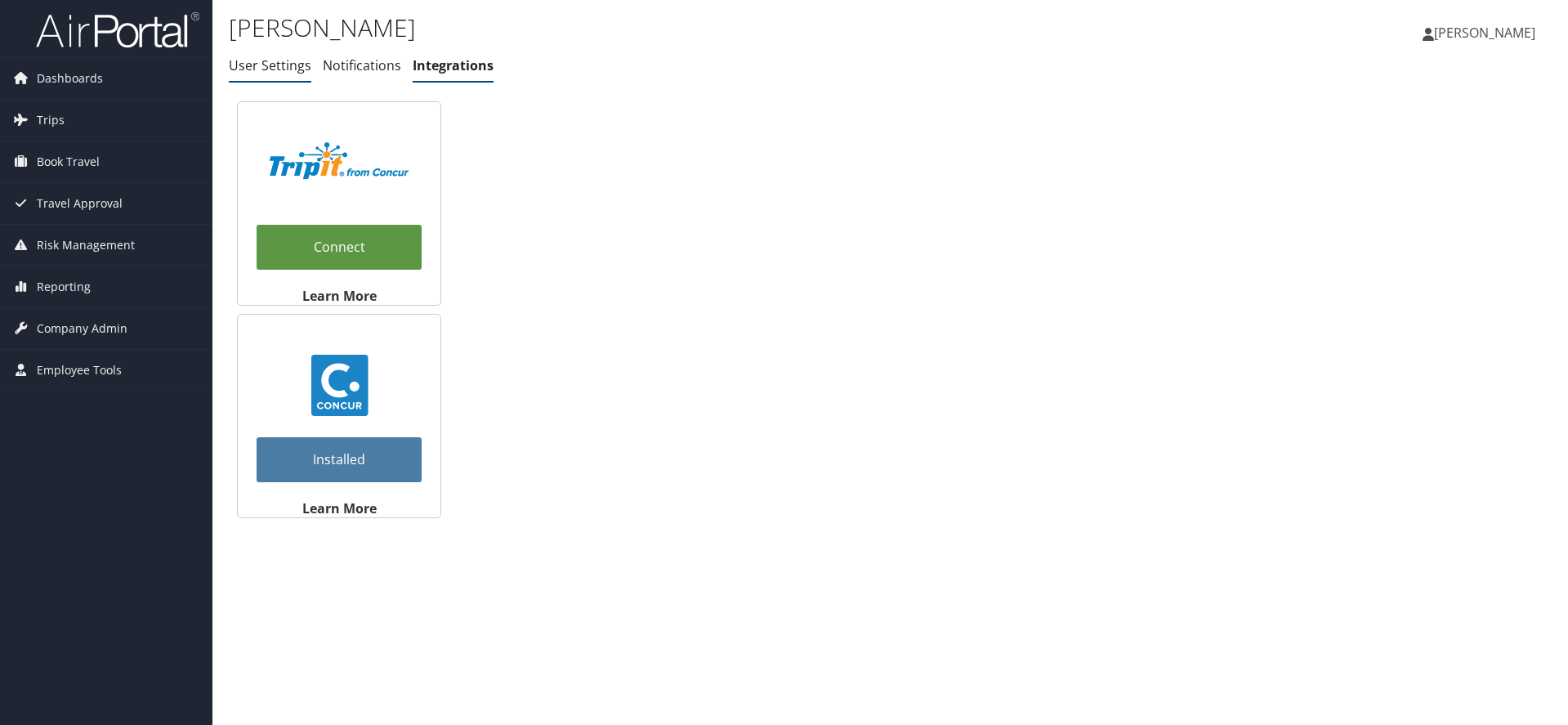
click at [276, 63] on link "User Settings" at bounding box center [270, 65] width 83 height 18
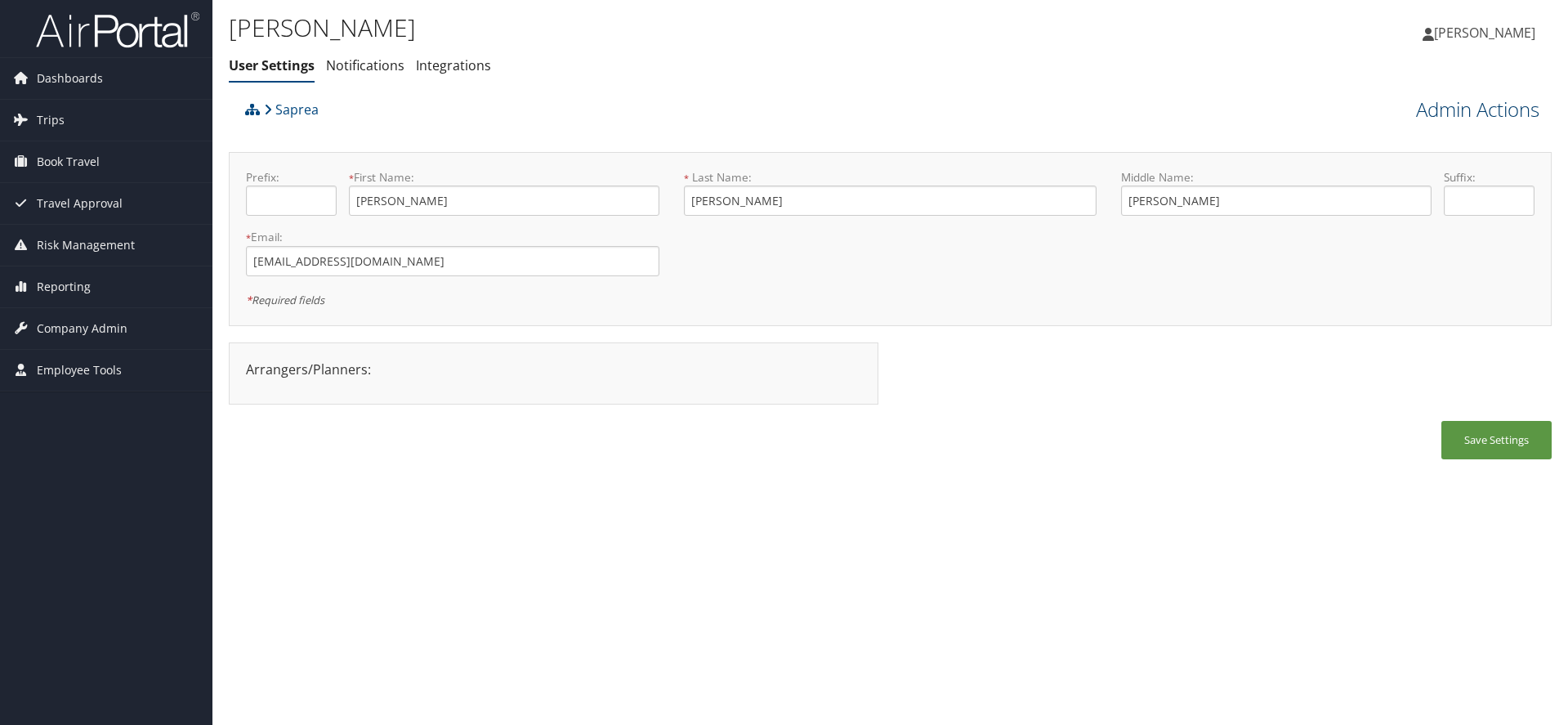
click at [1471, 113] on link "Admin Actions" at bounding box center [1478, 109] width 123 height 28
click at [1425, 174] on link "Reset User's Password" at bounding box center [1431, 168] width 215 height 28
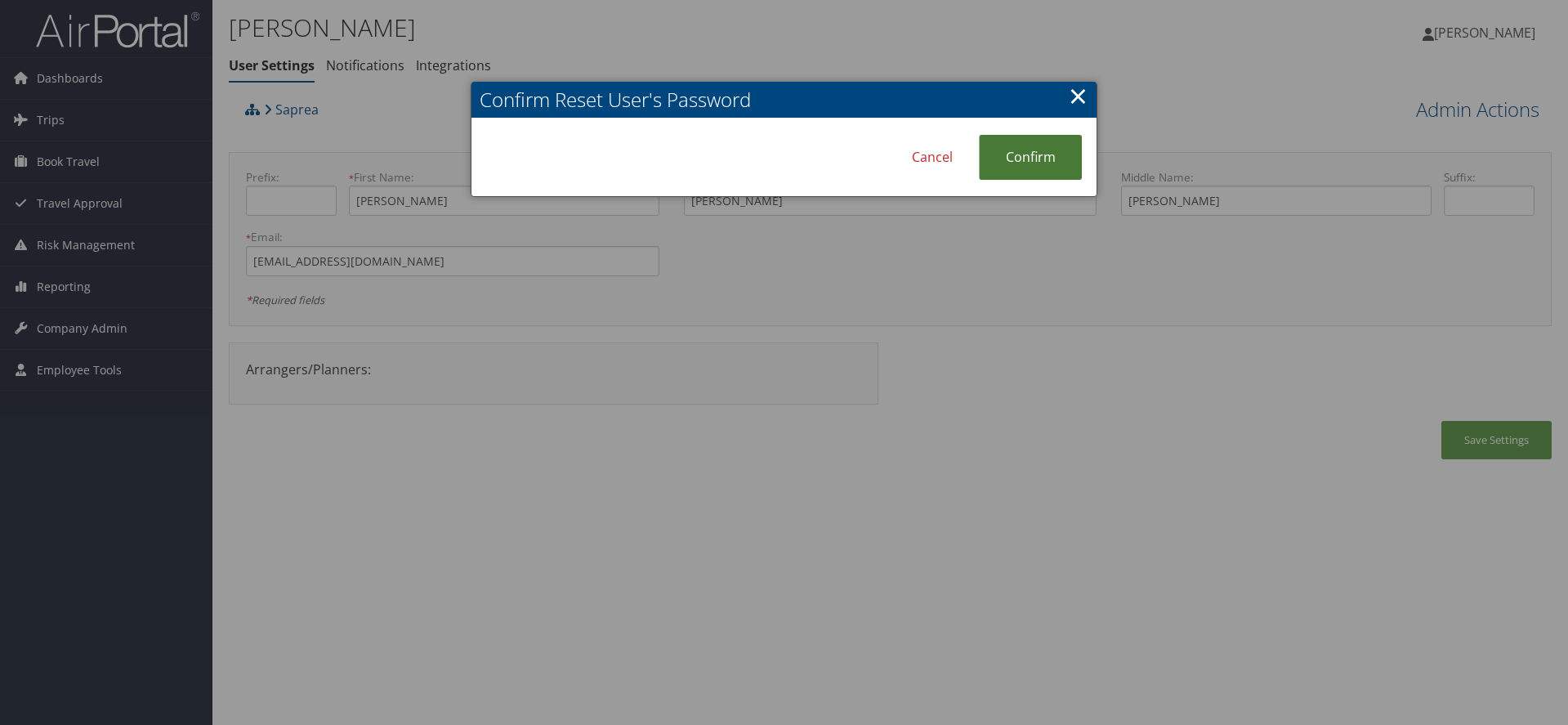
click at [1018, 170] on link "Confirm" at bounding box center [1030, 157] width 103 height 45
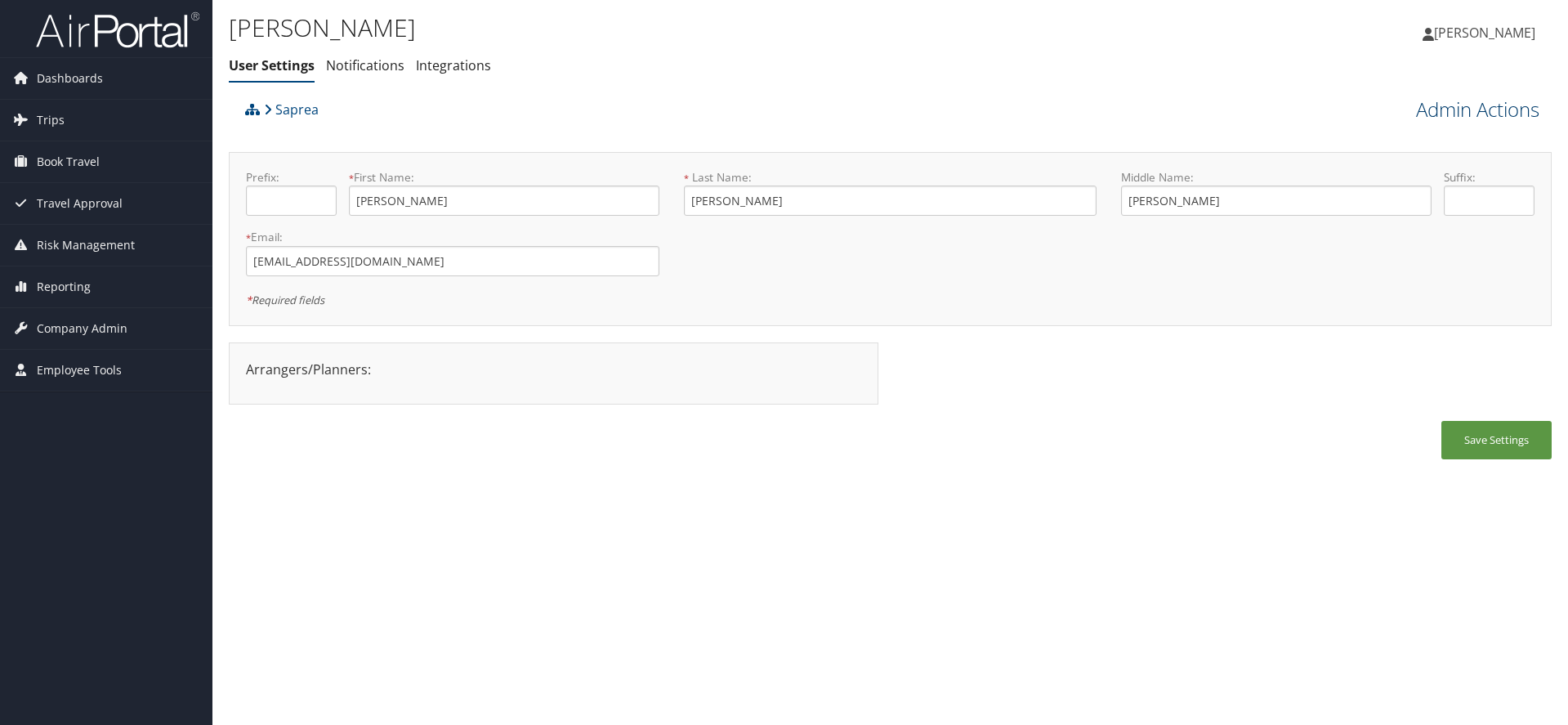
click at [1476, 110] on link "Admin Actions" at bounding box center [1478, 109] width 123 height 28
click at [1398, 238] on link "Manage Travelers" at bounding box center [1431, 238] width 215 height 28
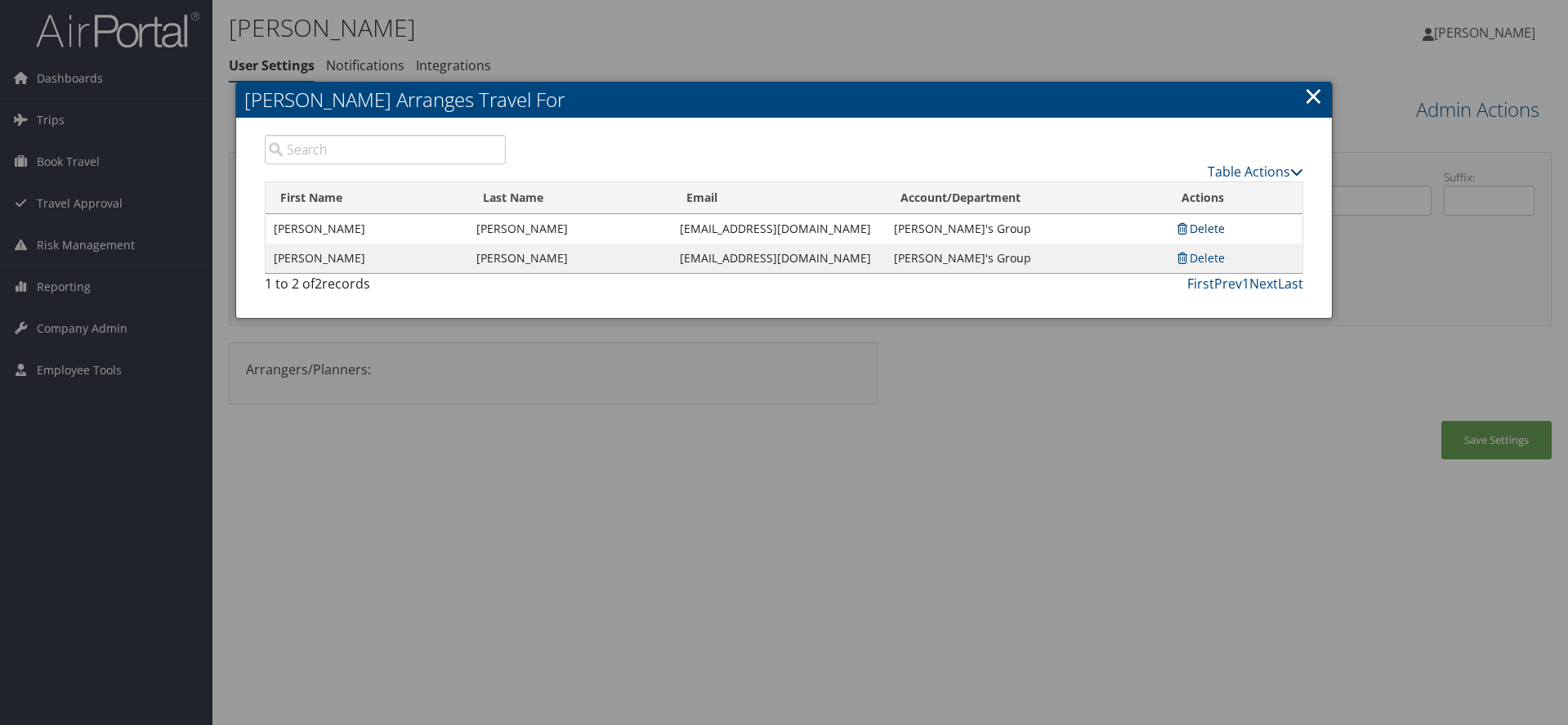
click at [1198, 226] on link "Delete" at bounding box center [1199, 228] width 50 height 15
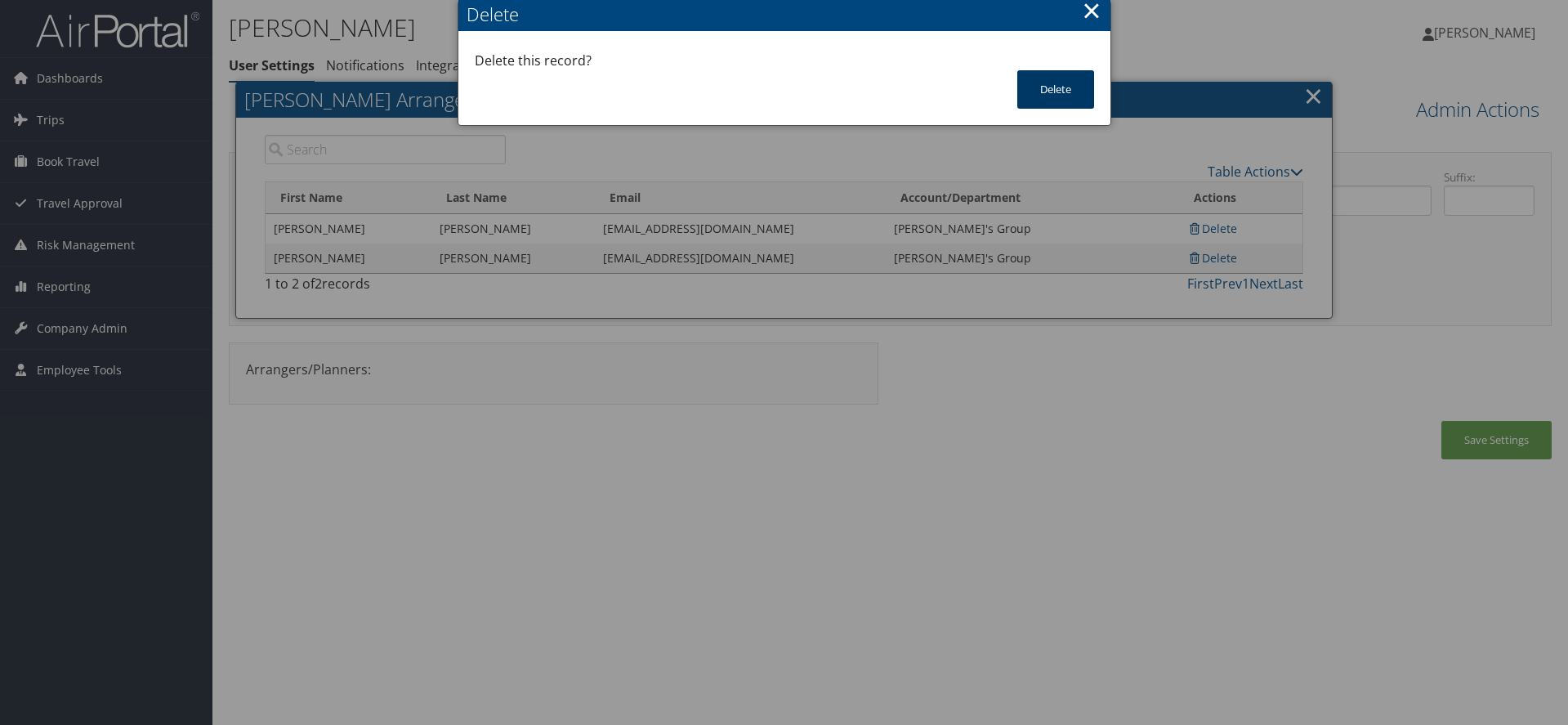
click at [1047, 99] on button "Delete" at bounding box center [1055, 89] width 77 height 38
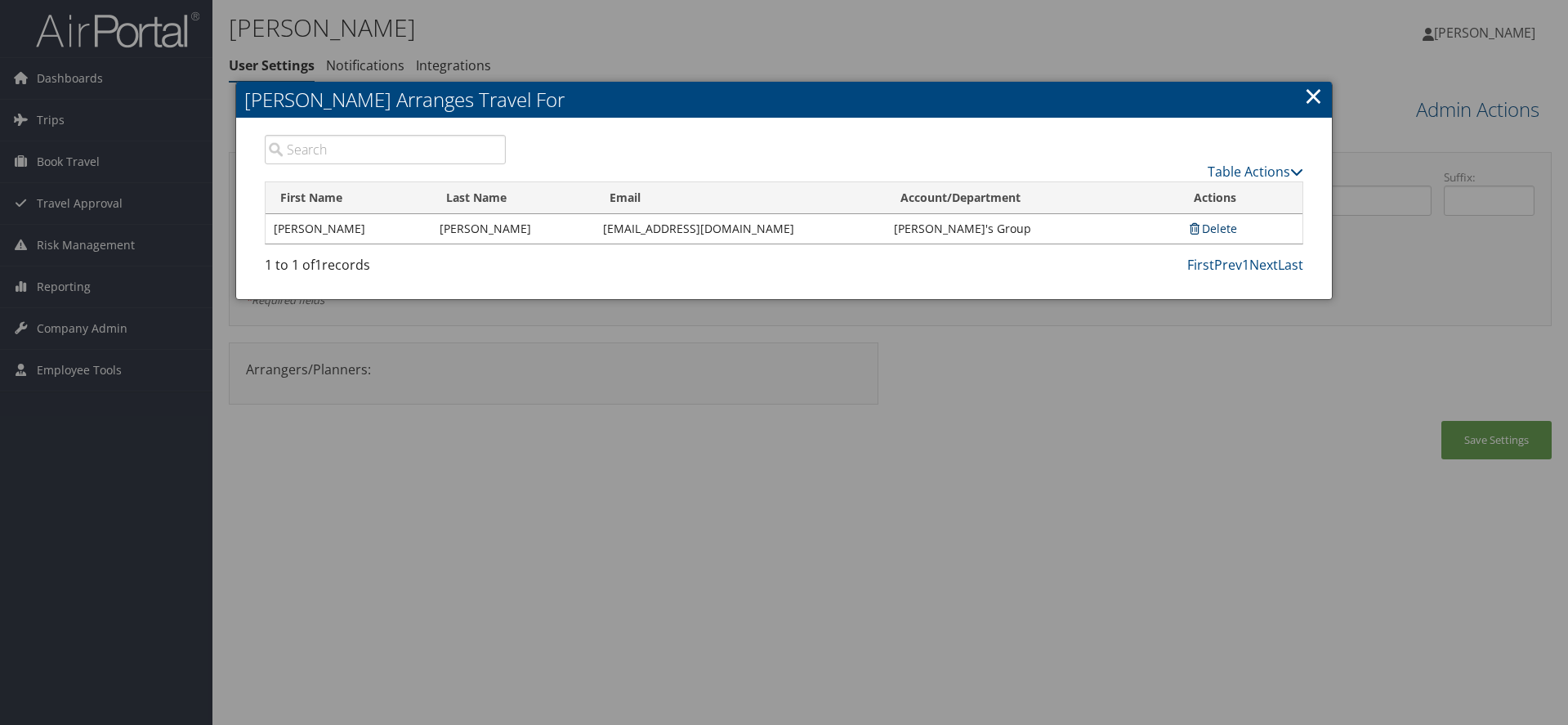
click at [1227, 224] on link "Delete" at bounding box center [1212, 228] width 50 height 15
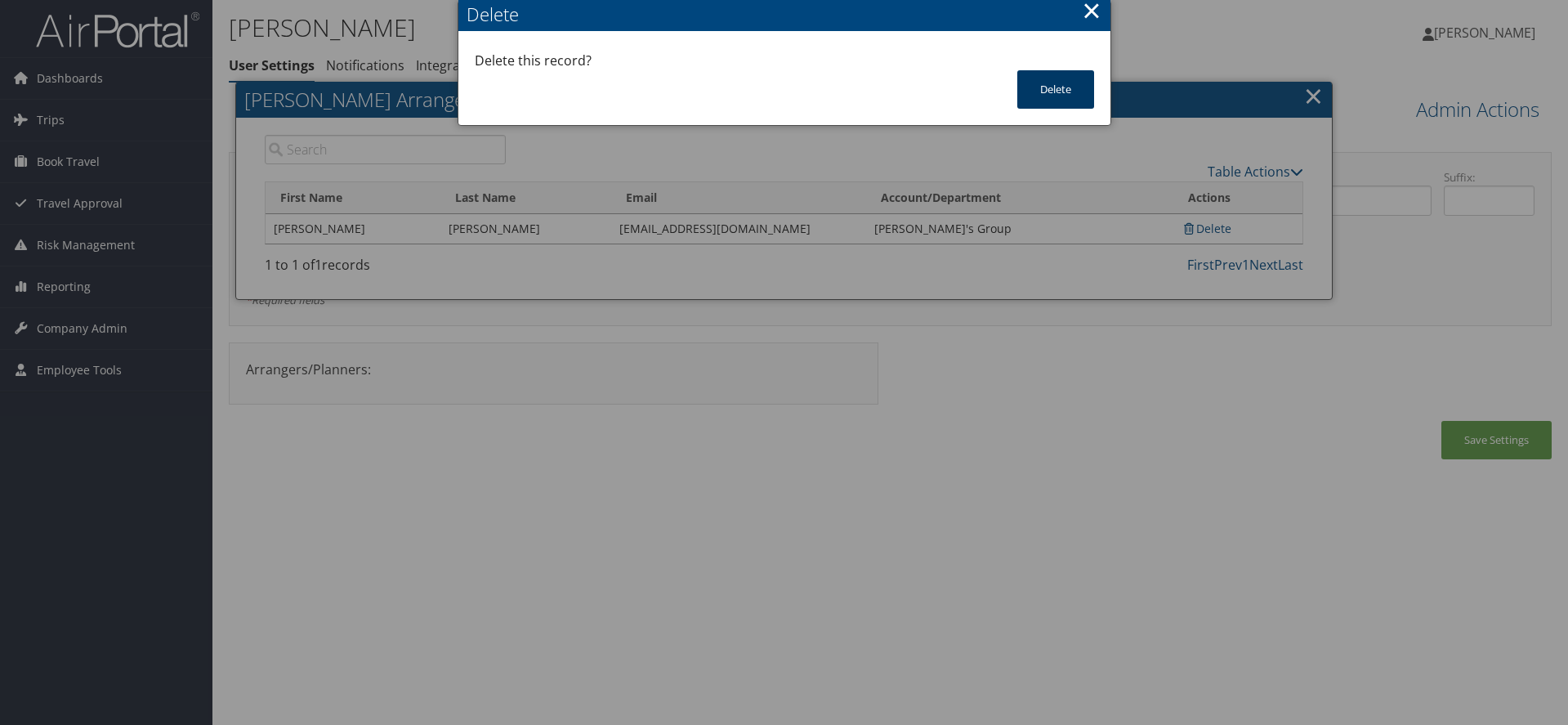
click at [1051, 100] on button "Delete" at bounding box center [1055, 89] width 77 height 38
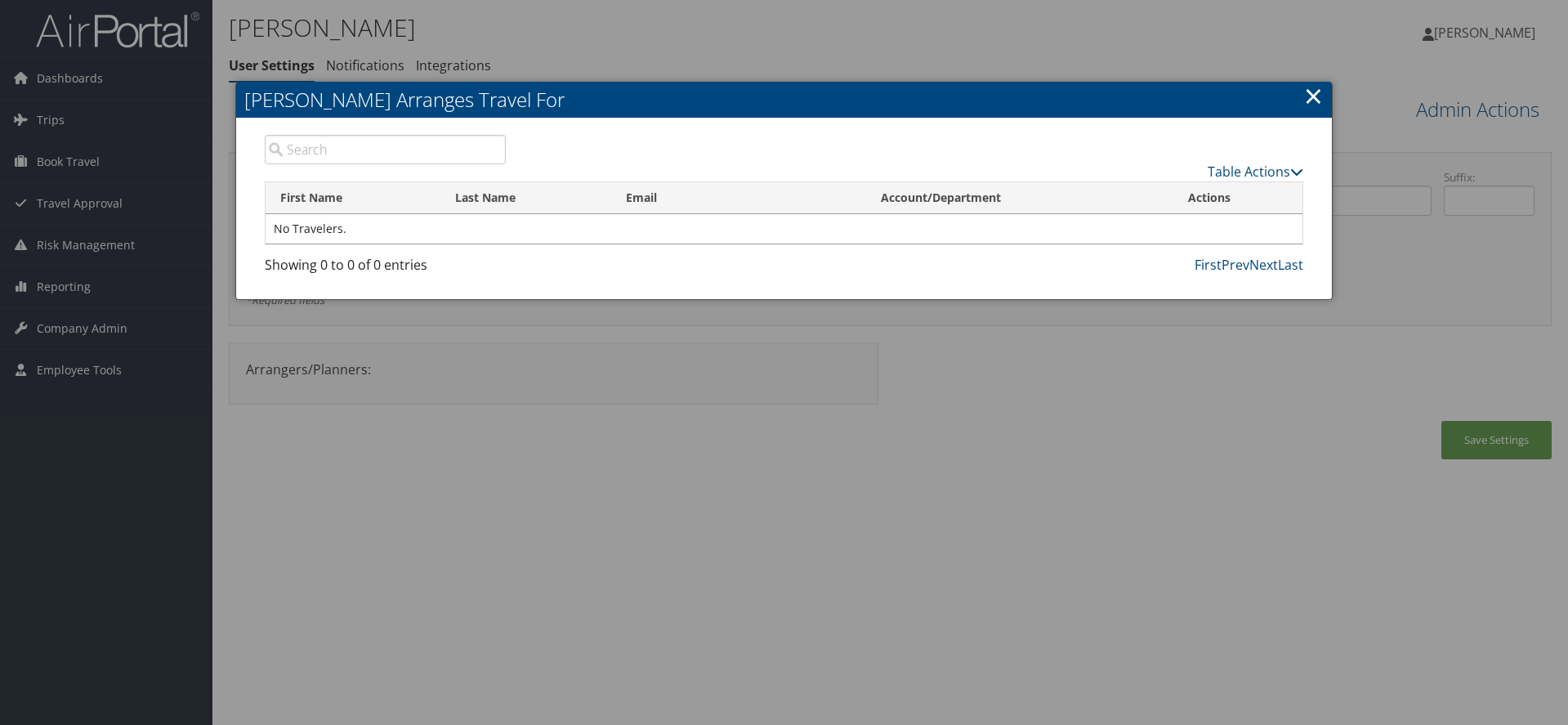
click at [1311, 98] on link "×" at bounding box center [1313, 96] width 19 height 33
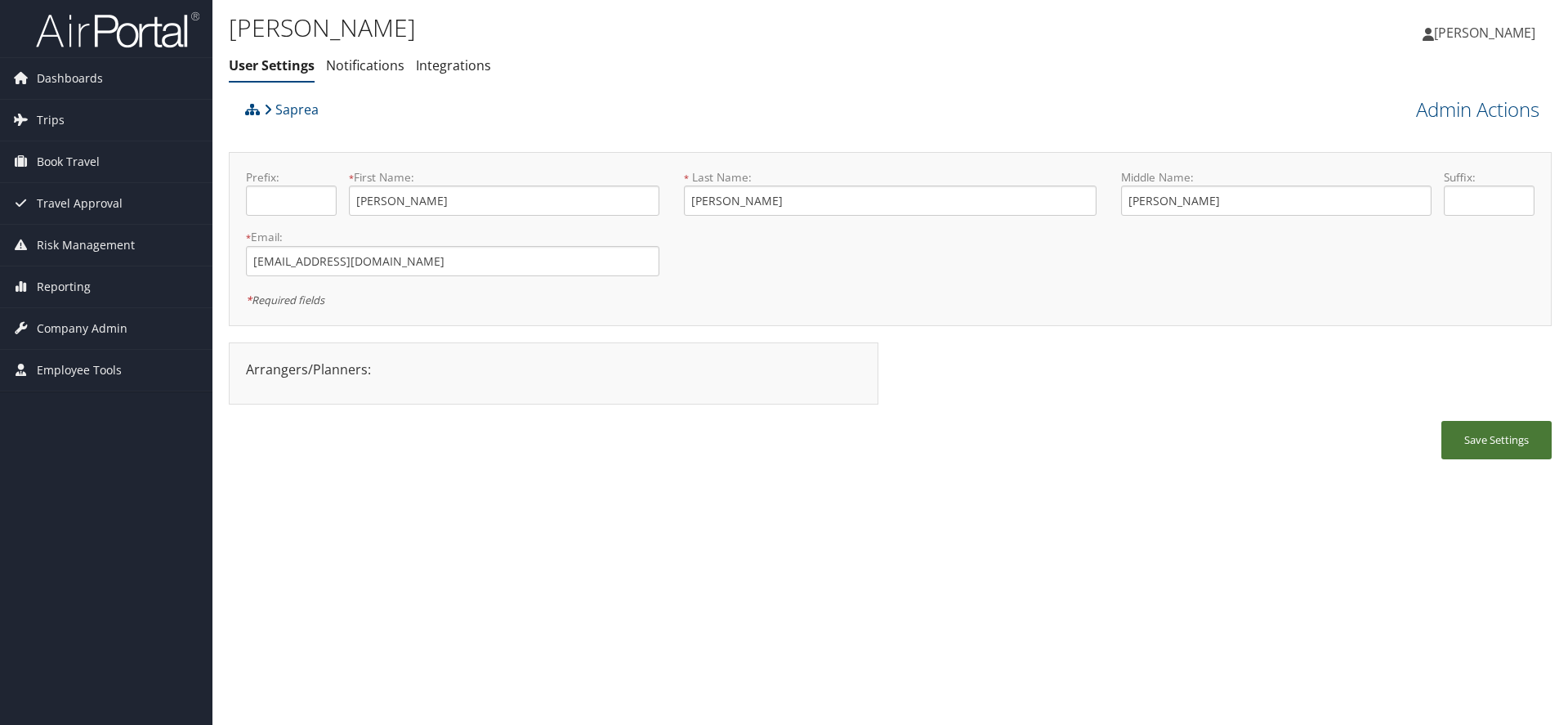
click at [1523, 442] on button "Save Settings" at bounding box center [1496, 439] width 110 height 38
click at [99, 321] on span "Company Admin" at bounding box center [81, 328] width 90 height 41
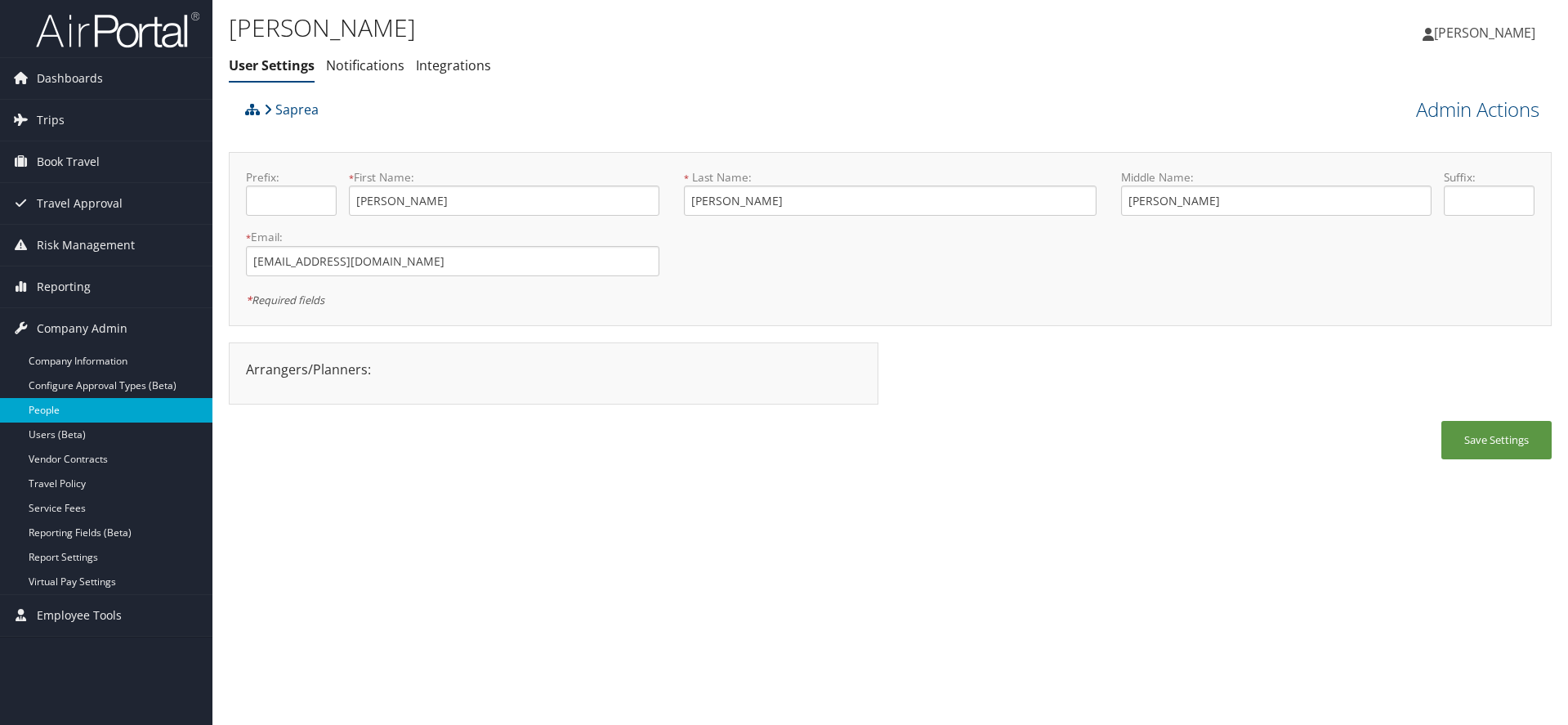
click at [47, 414] on link "People" at bounding box center [106, 409] width 212 height 25
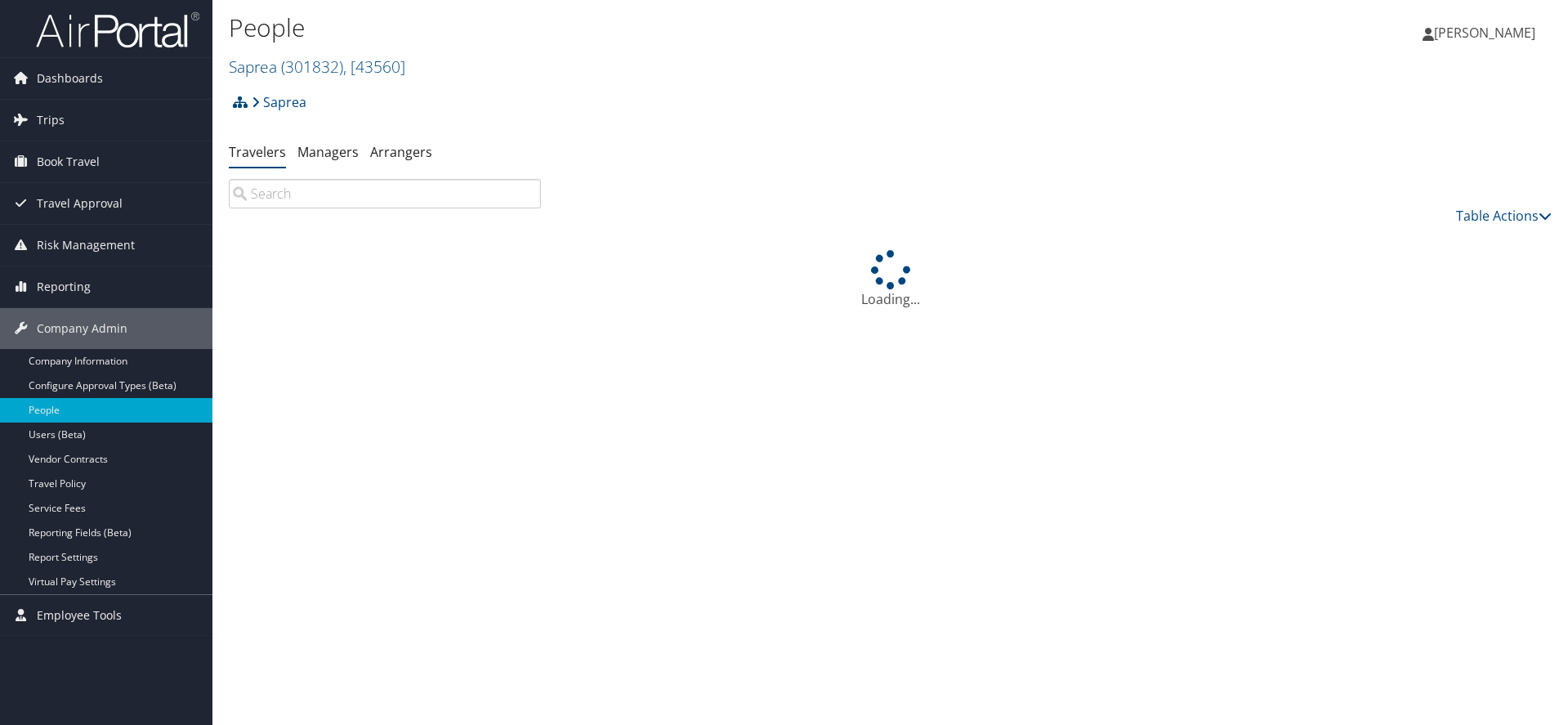
click at [394, 199] on input "search" at bounding box center [384, 194] width 312 height 30
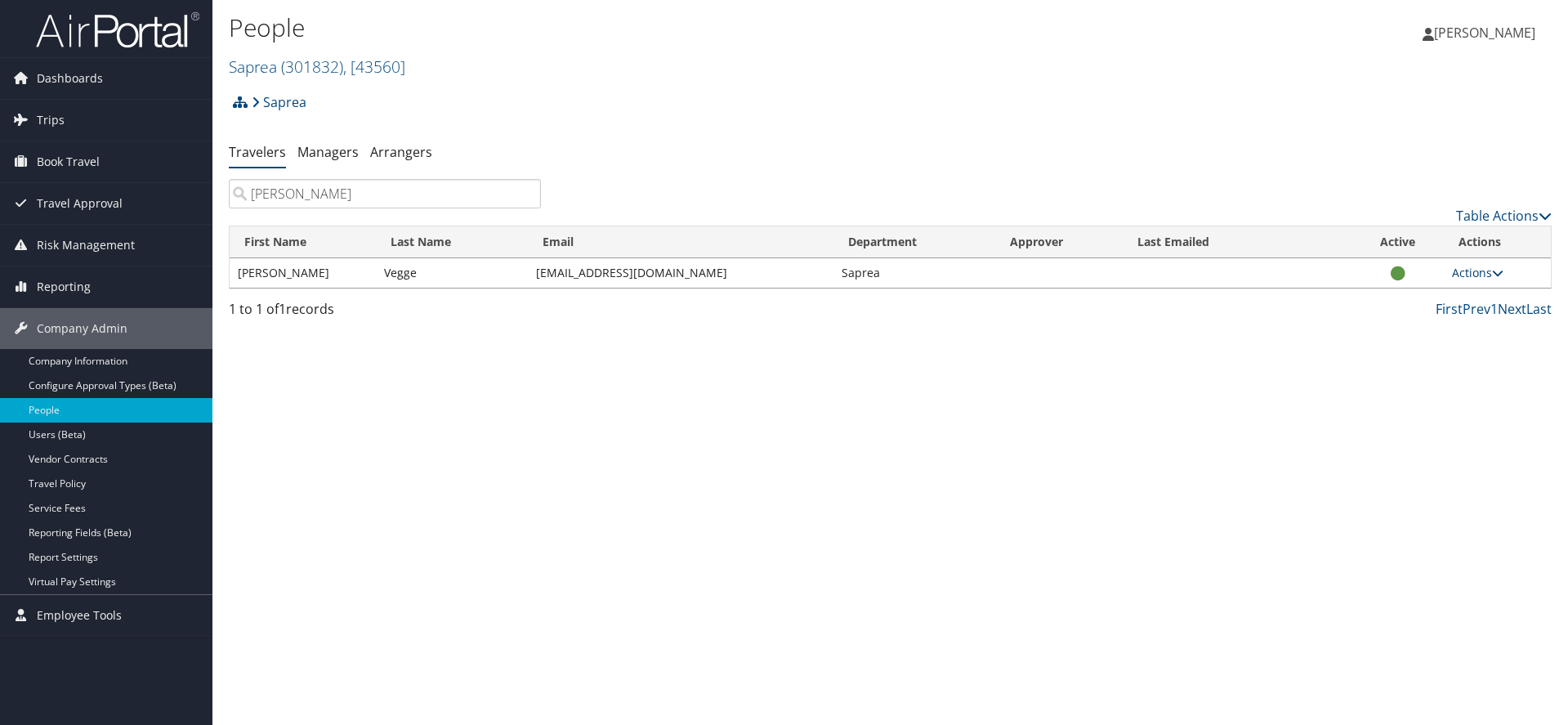
type input "kather"
click at [1491, 277] on link "Actions" at bounding box center [1478, 272] width 52 height 15
click at [1412, 294] on link "User Settings" at bounding box center [1425, 296] width 151 height 28
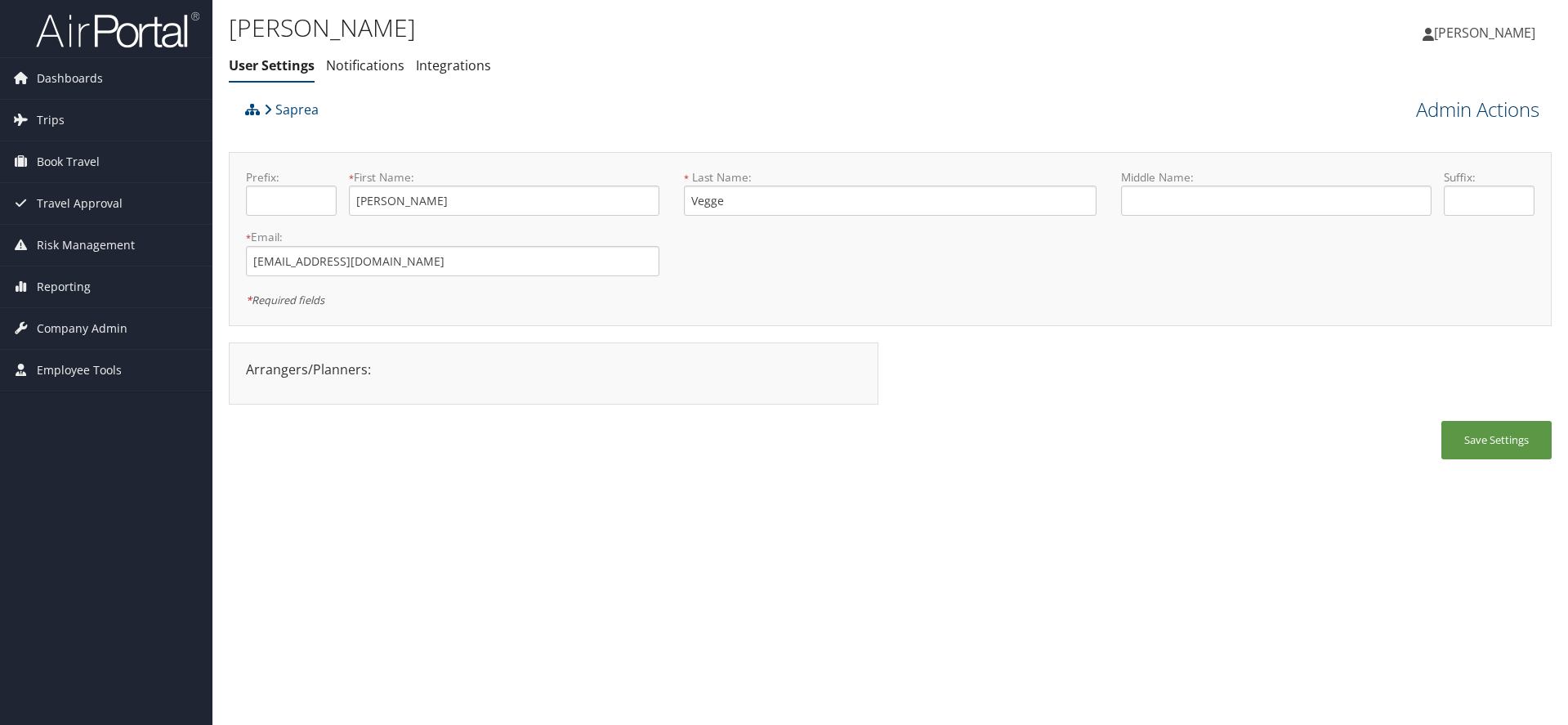
click at [1472, 104] on link "Admin Actions" at bounding box center [1478, 109] width 123 height 28
click at [1407, 240] on link "Manage Travelers" at bounding box center [1431, 238] width 215 height 28
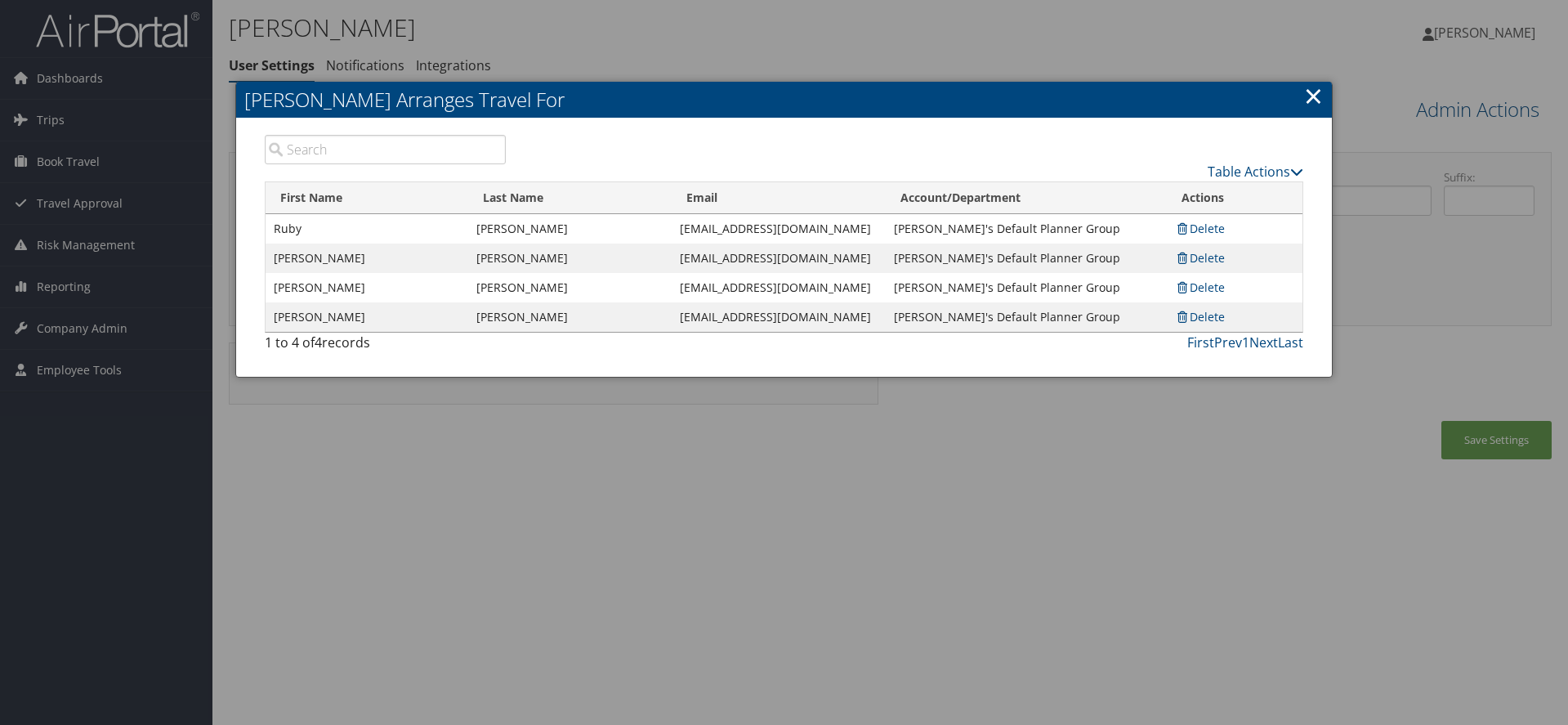
click at [1315, 105] on link "×" at bounding box center [1313, 96] width 19 height 33
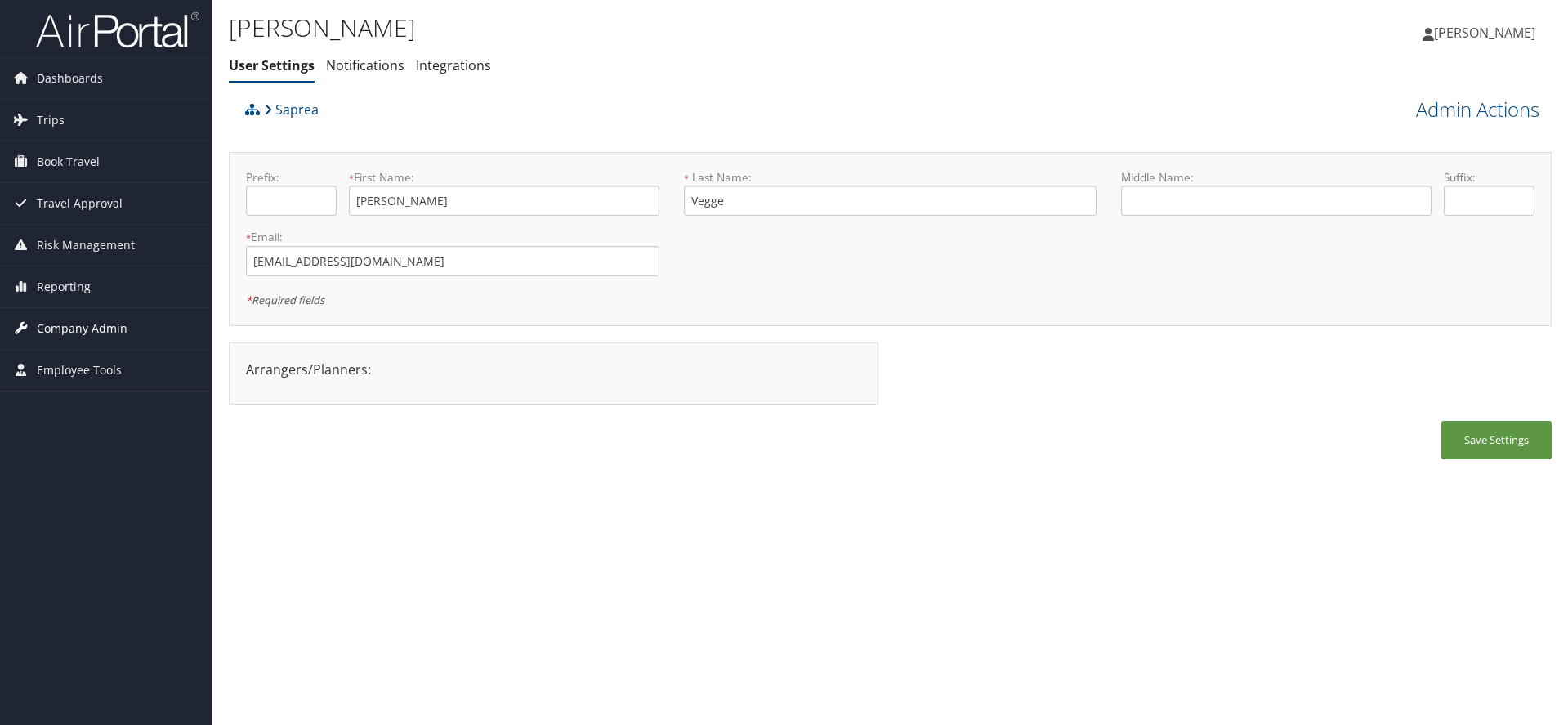
click at [93, 328] on span "Company Admin" at bounding box center [81, 328] width 90 height 41
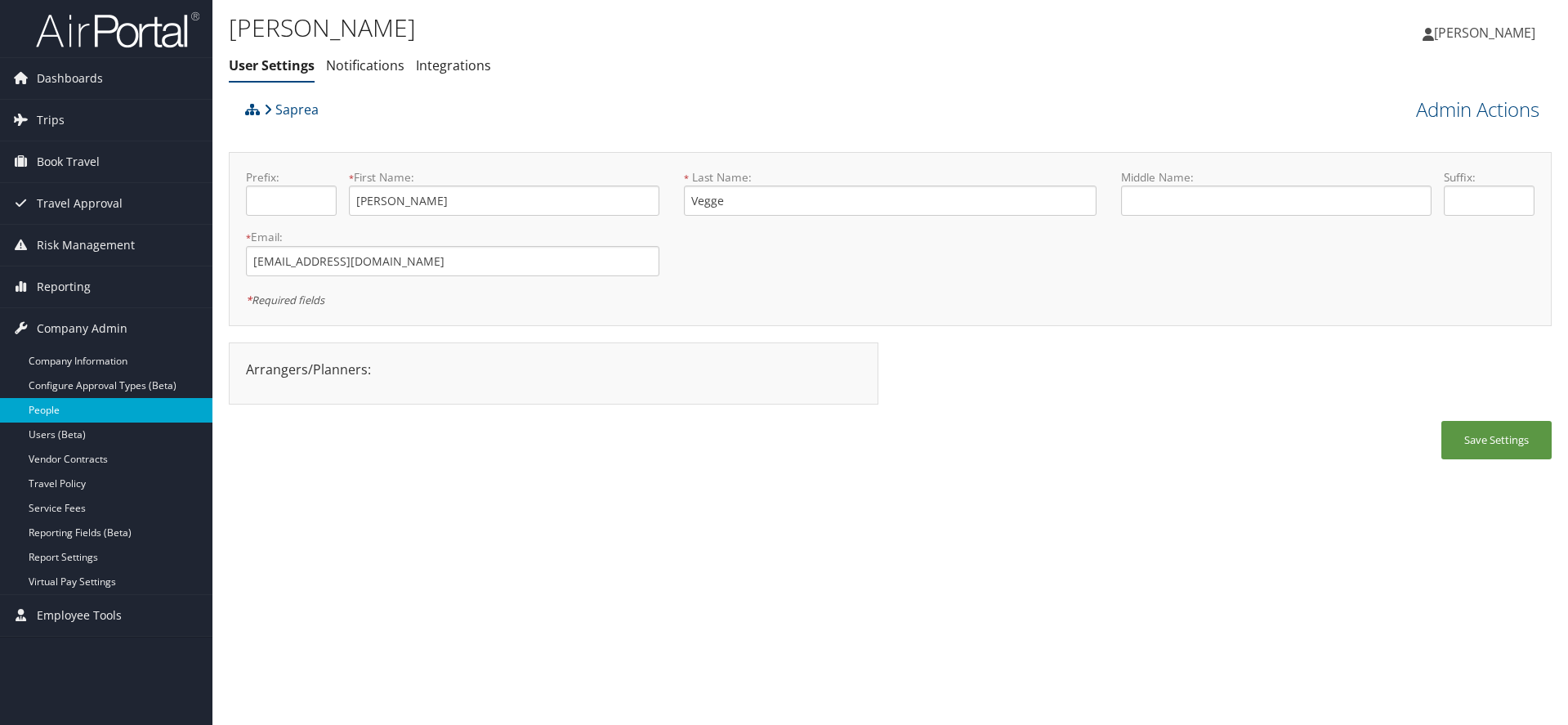
click at [63, 411] on link "People" at bounding box center [106, 409] width 212 height 25
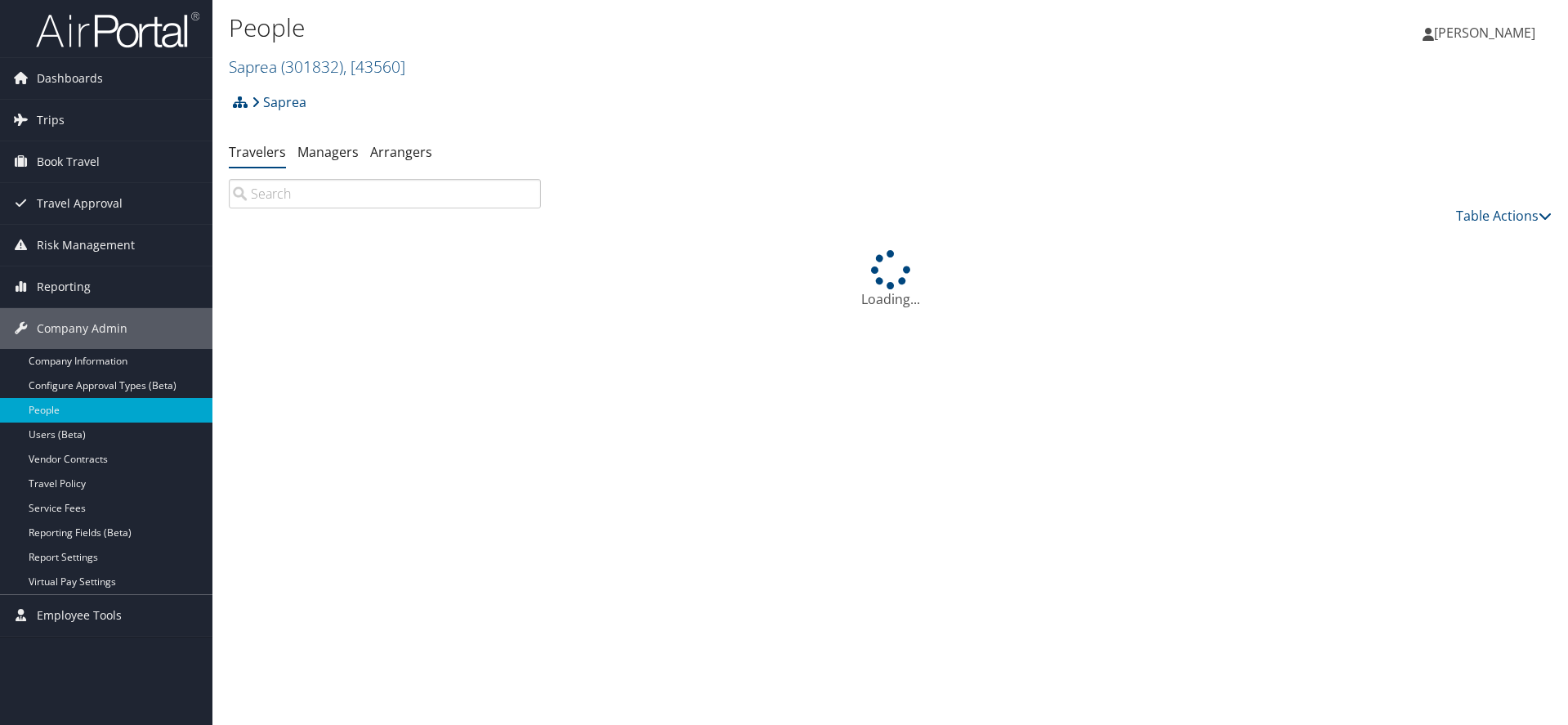
click at [370, 206] on input "search" at bounding box center [384, 194] width 312 height 30
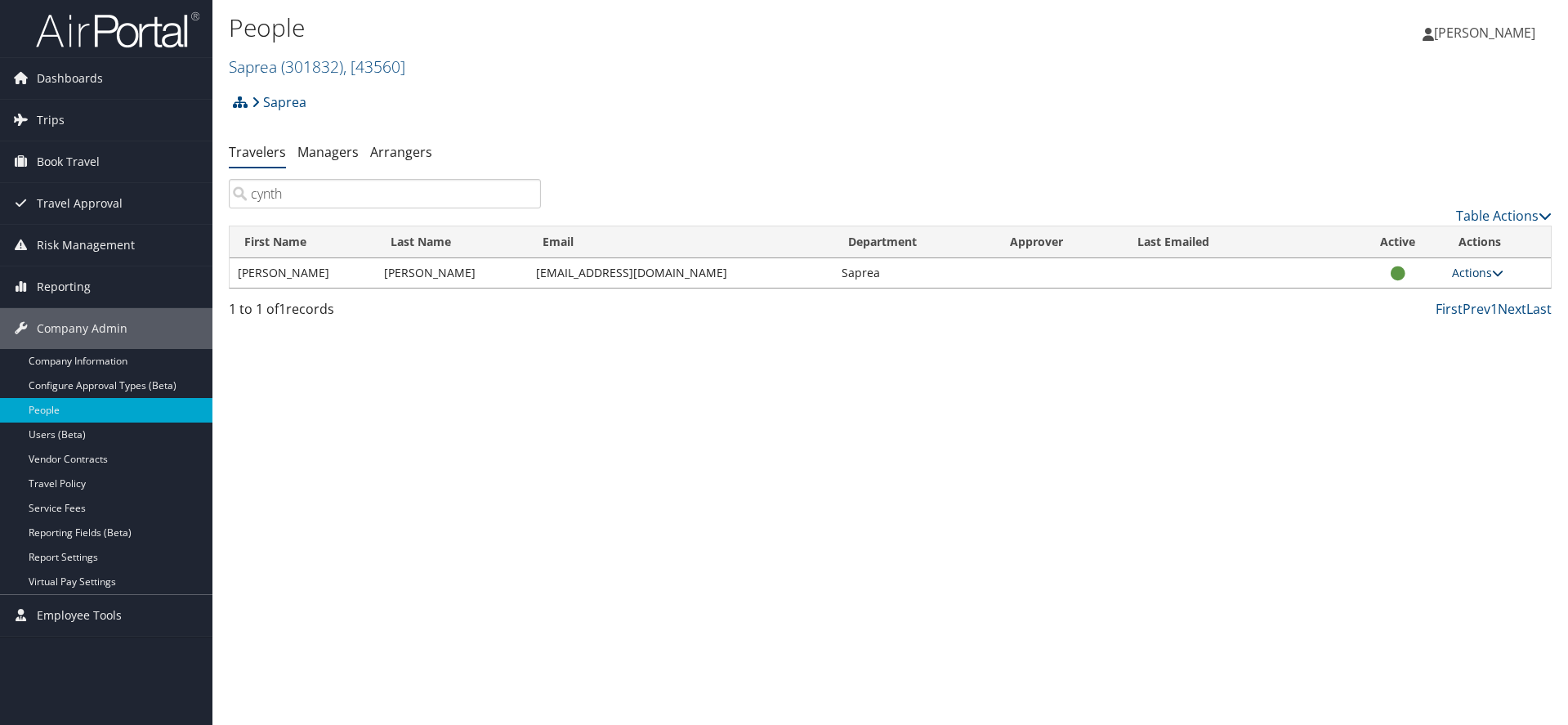
type input "cynth"
click at [1498, 270] on icon at bounding box center [1498, 273] width 12 height 12
click at [1413, 302] on link "User Settings" at bounding box center [1425, 296] width 151 height 28
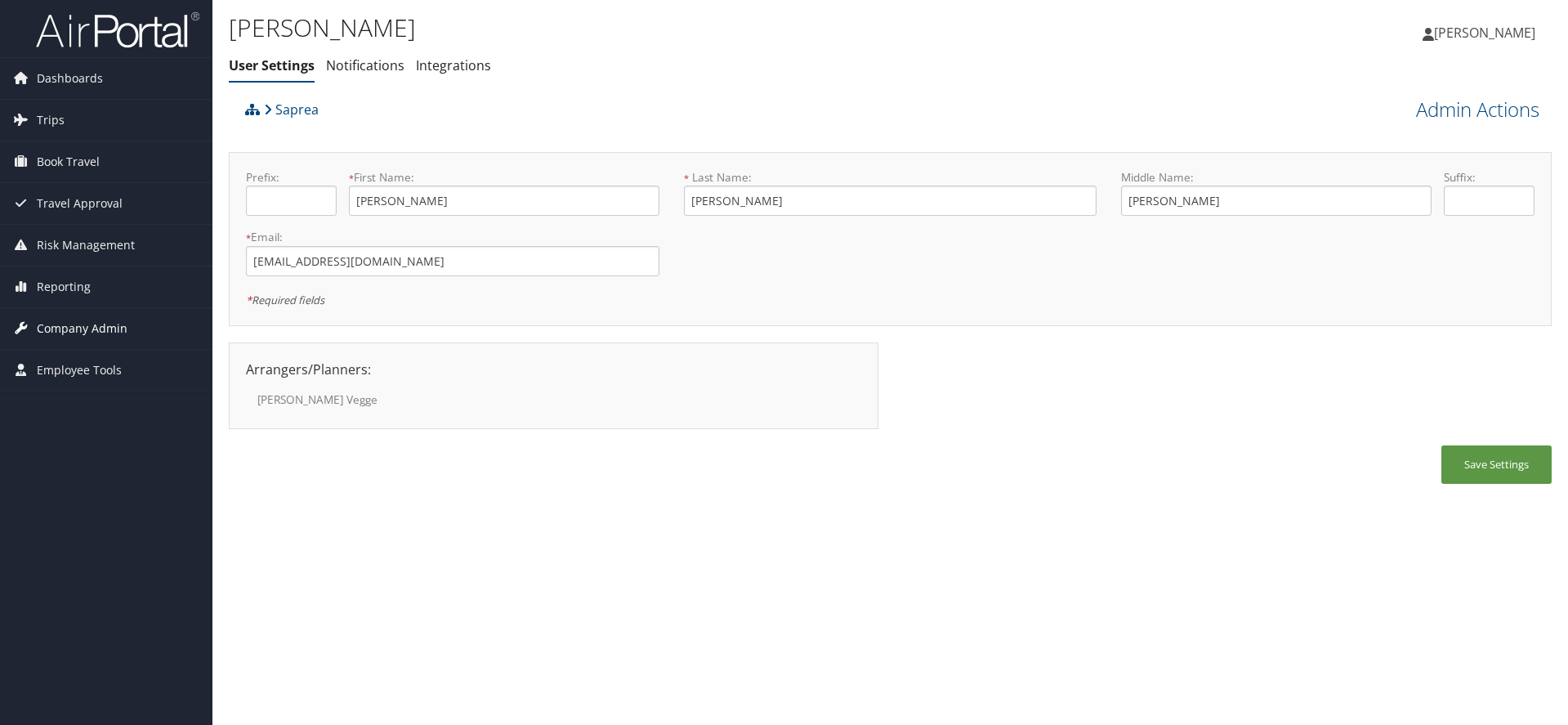
click at [96, 335] on span "Company Admin" at bounding box center [81, 328] width 90 height 41
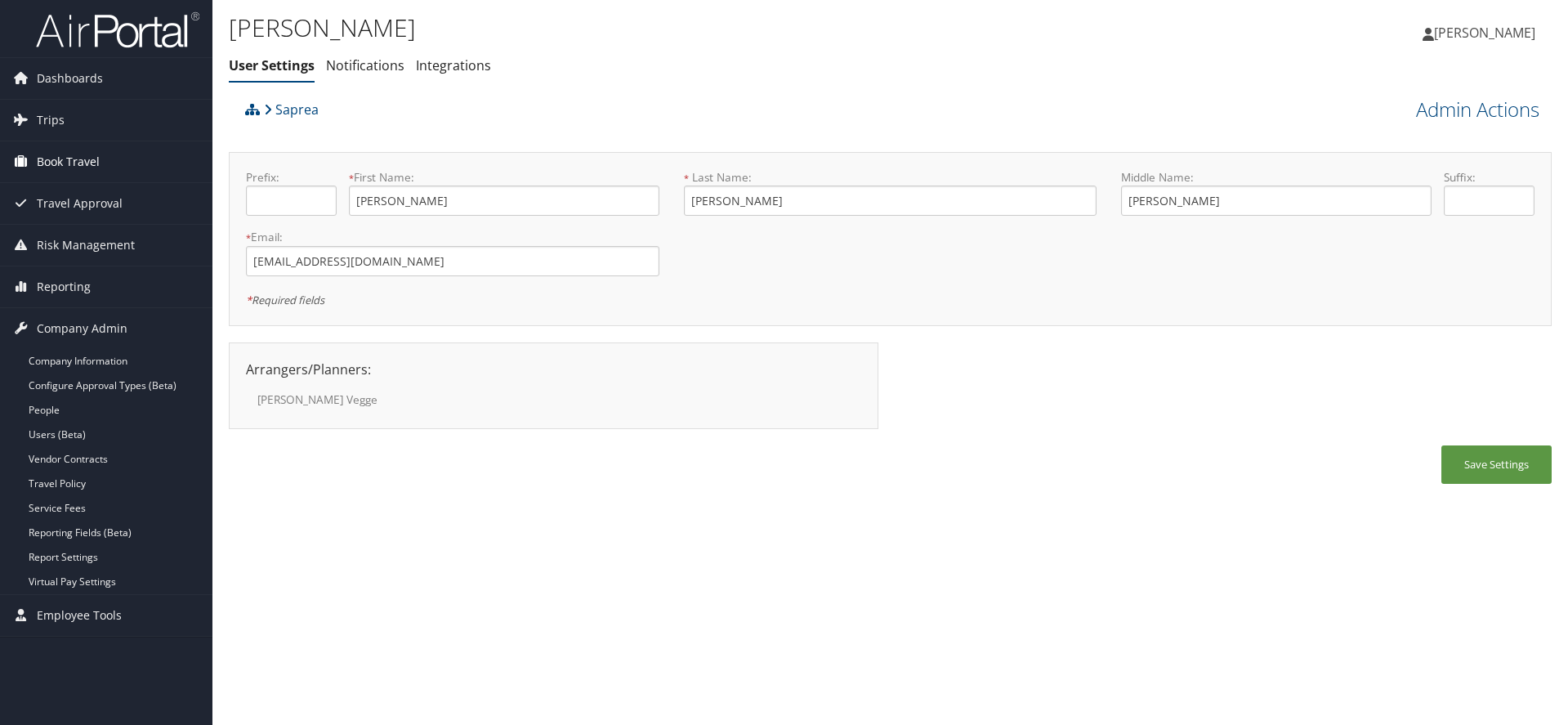
click at [77, 162] on span "Book Travel" at bounding box center [68, 162] width 63 height 41
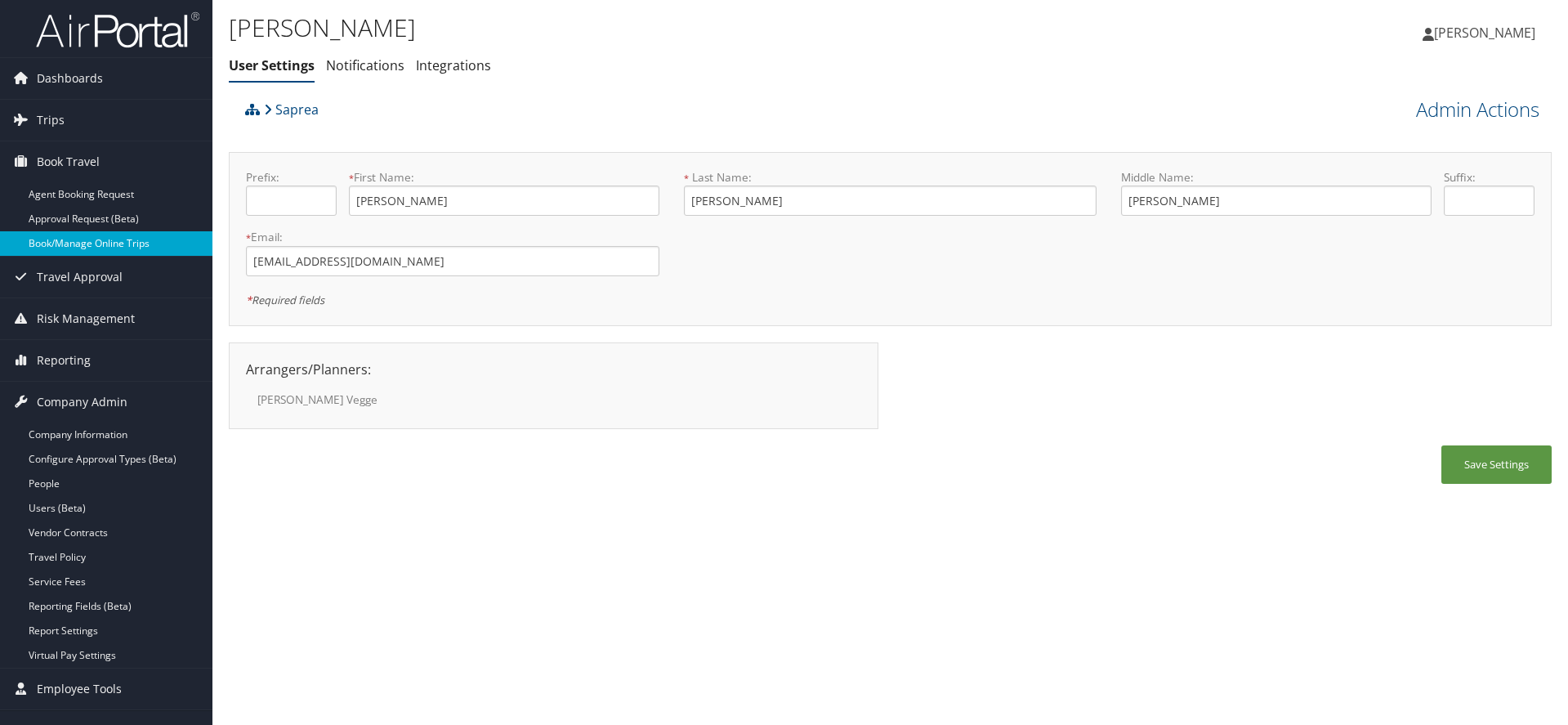
click at [76, 246] on link "Book/Manage Online Trips" at bounding box center [106, 243] width 212 height 25
